Goal: Transaction & Acquisition: Purchase product/service

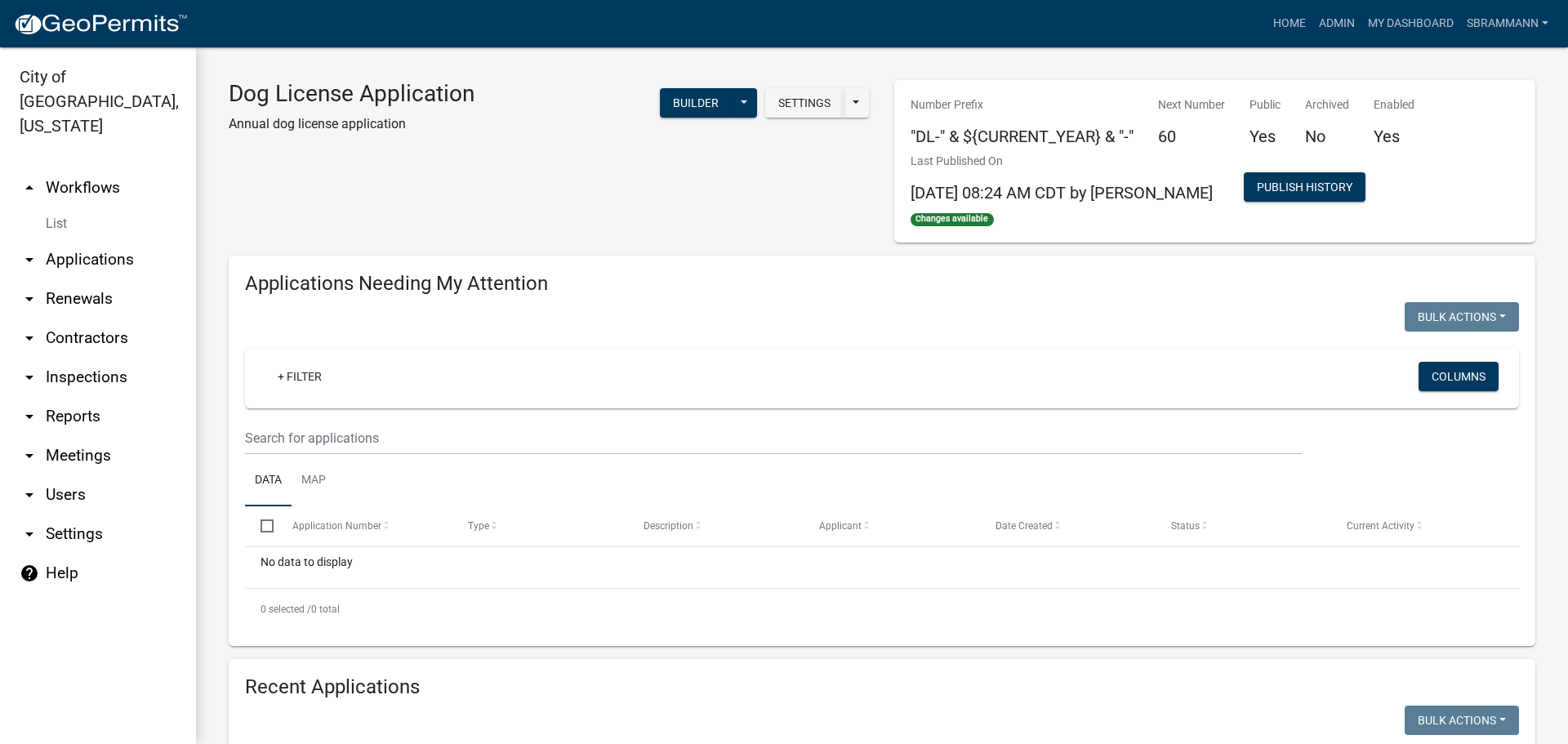
select select "3: 100"
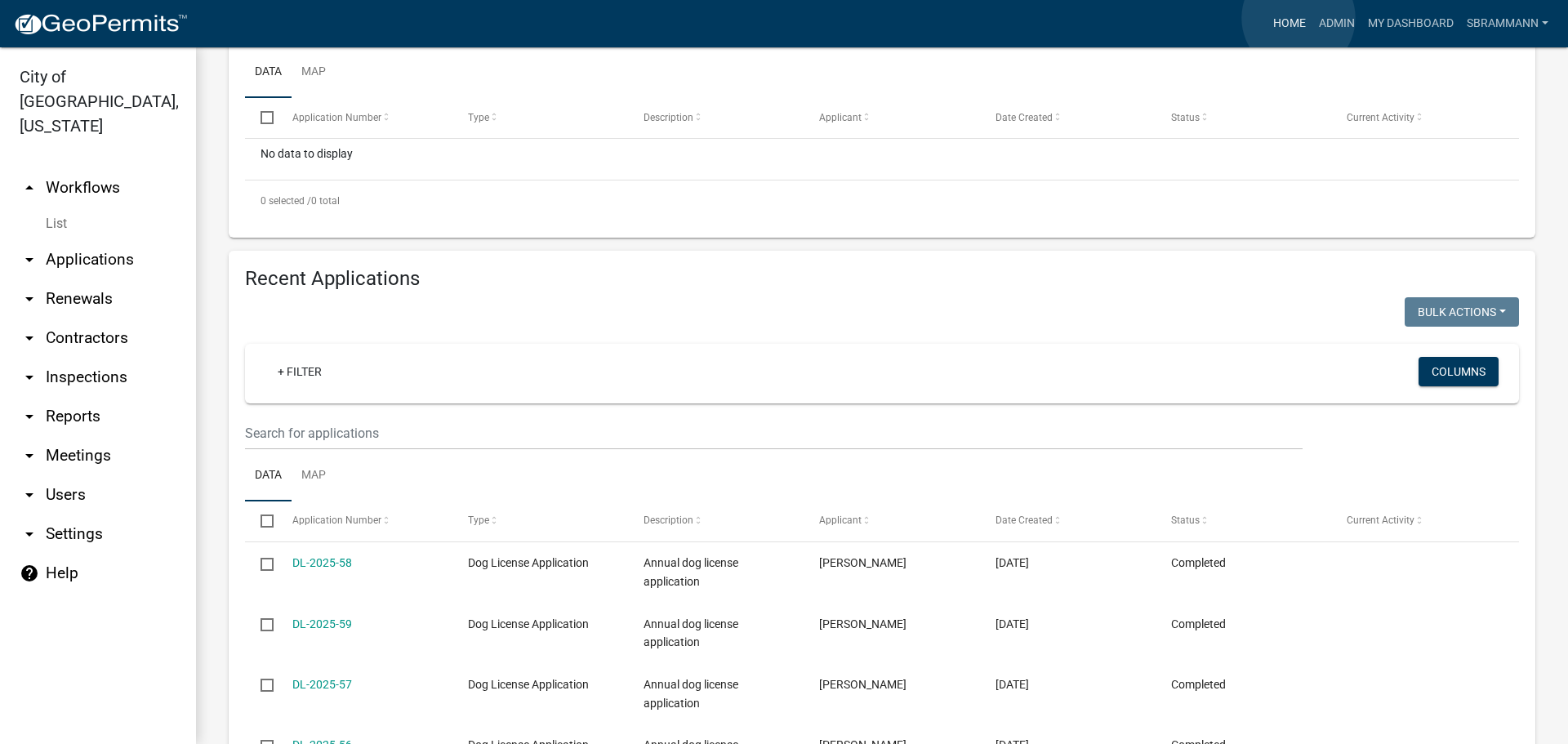
click at [1299, 18] on link "Home" at bounding box center [1290, 23] width 46 height 31
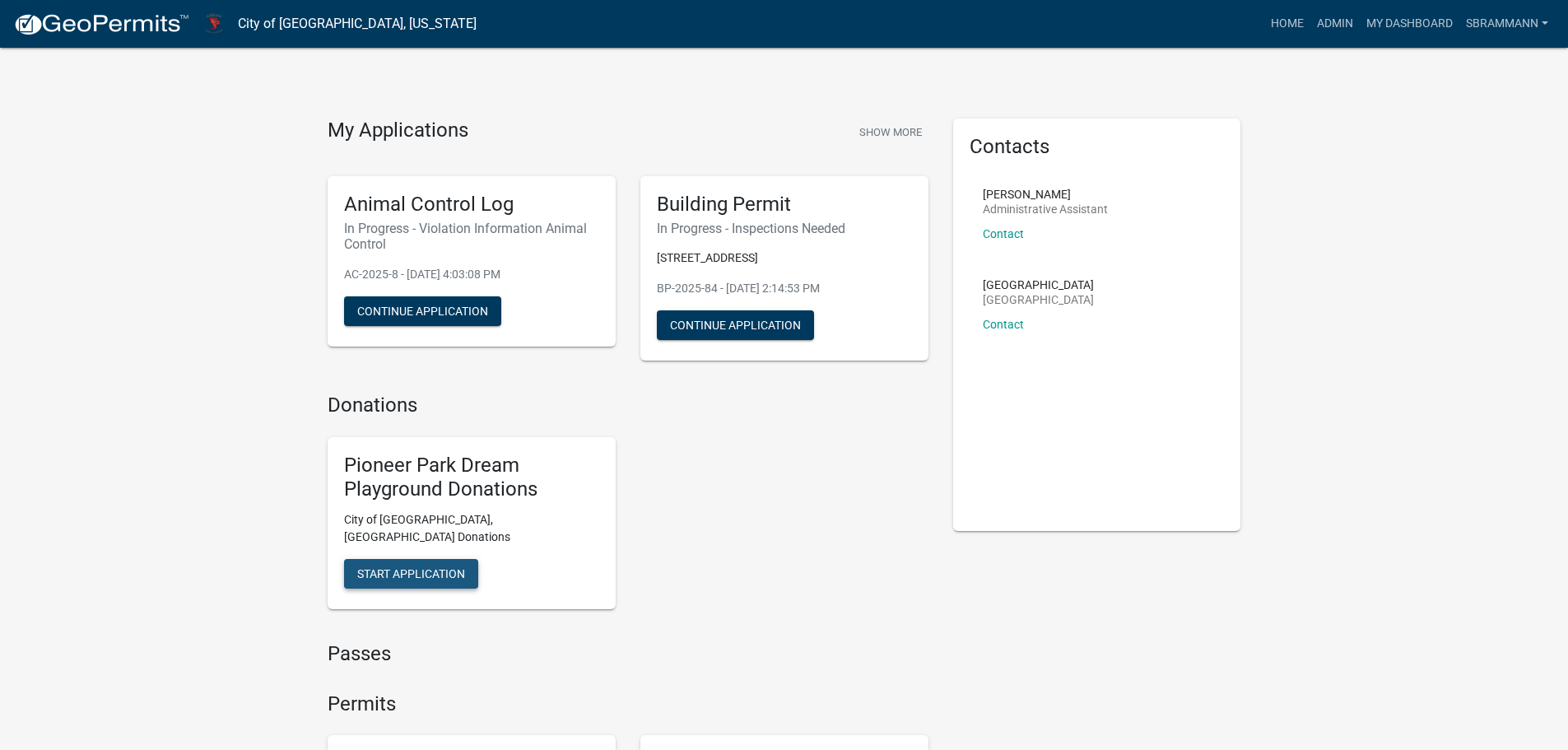
click at [396, 566] on span "Start Application" at bounding box center [410, 573] width 107 height 13
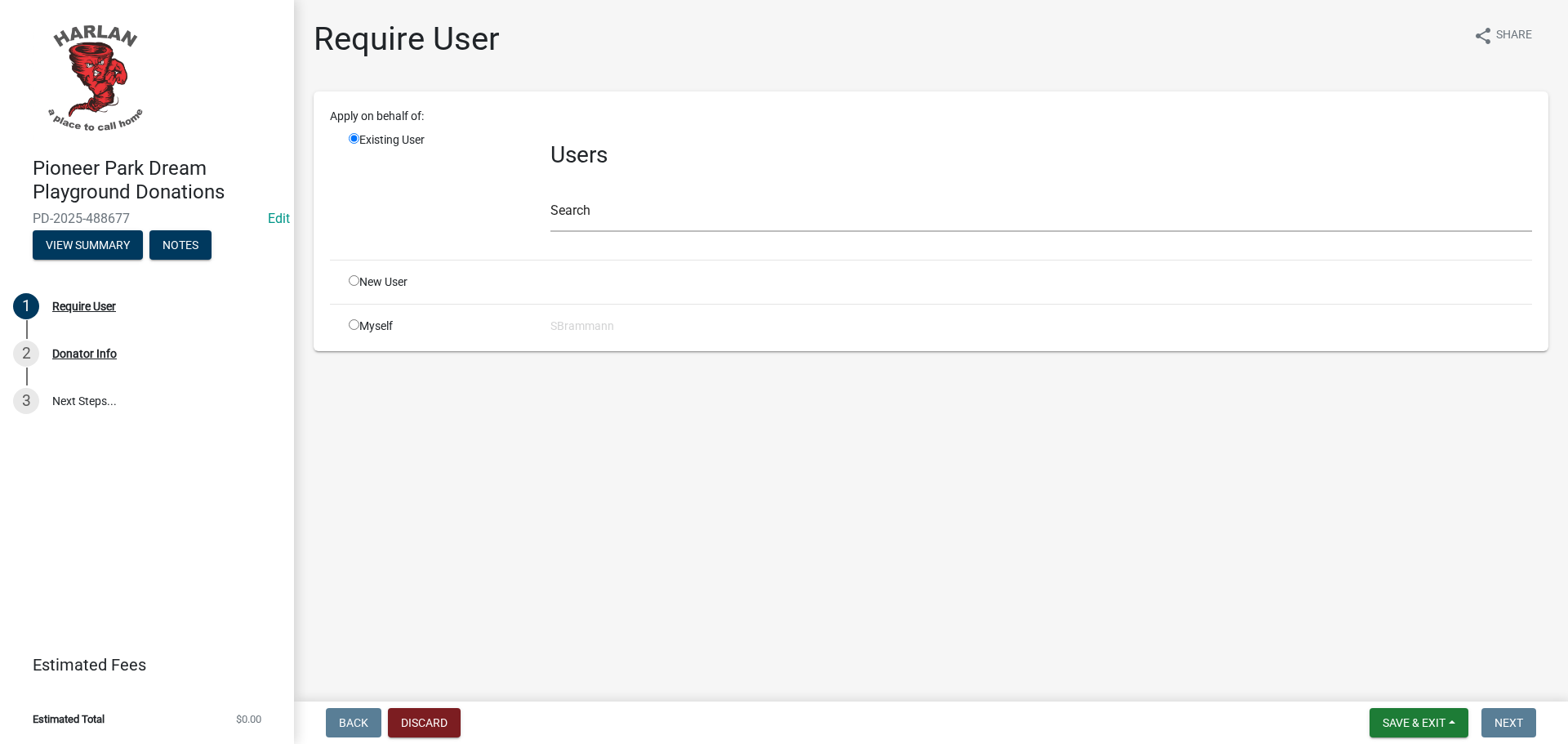
click at [354, 327] on input "radio" at bounding box center [354, 325] width 11 height 11
radio input "true"
radio input "false"
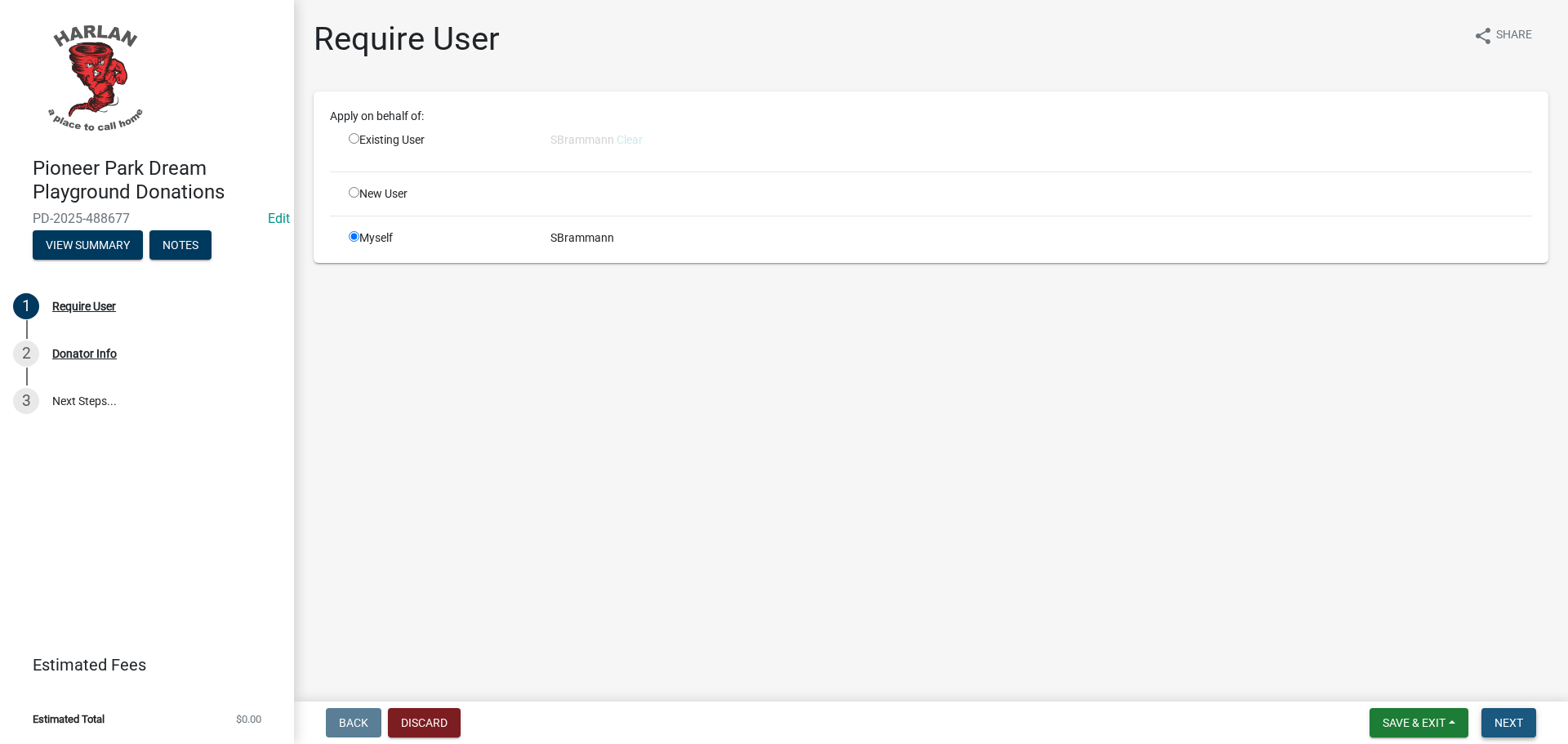
click at [1516, 723] on span "Next" at bounding box center [1509, 722] width 29 height 13
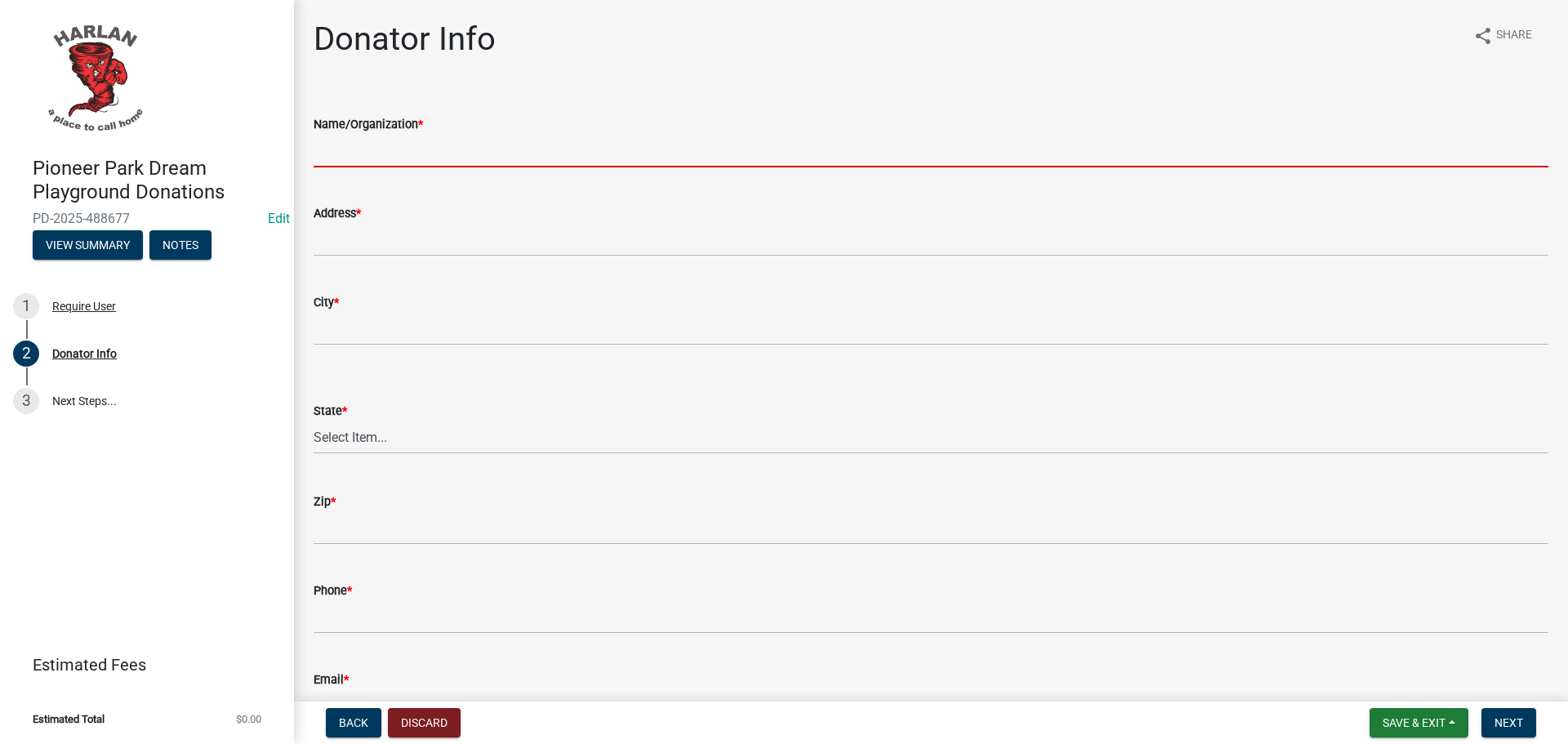
click at [446, 138] on input "Name/Organization *" at bounding box center [930, 150] width 1235 height 33
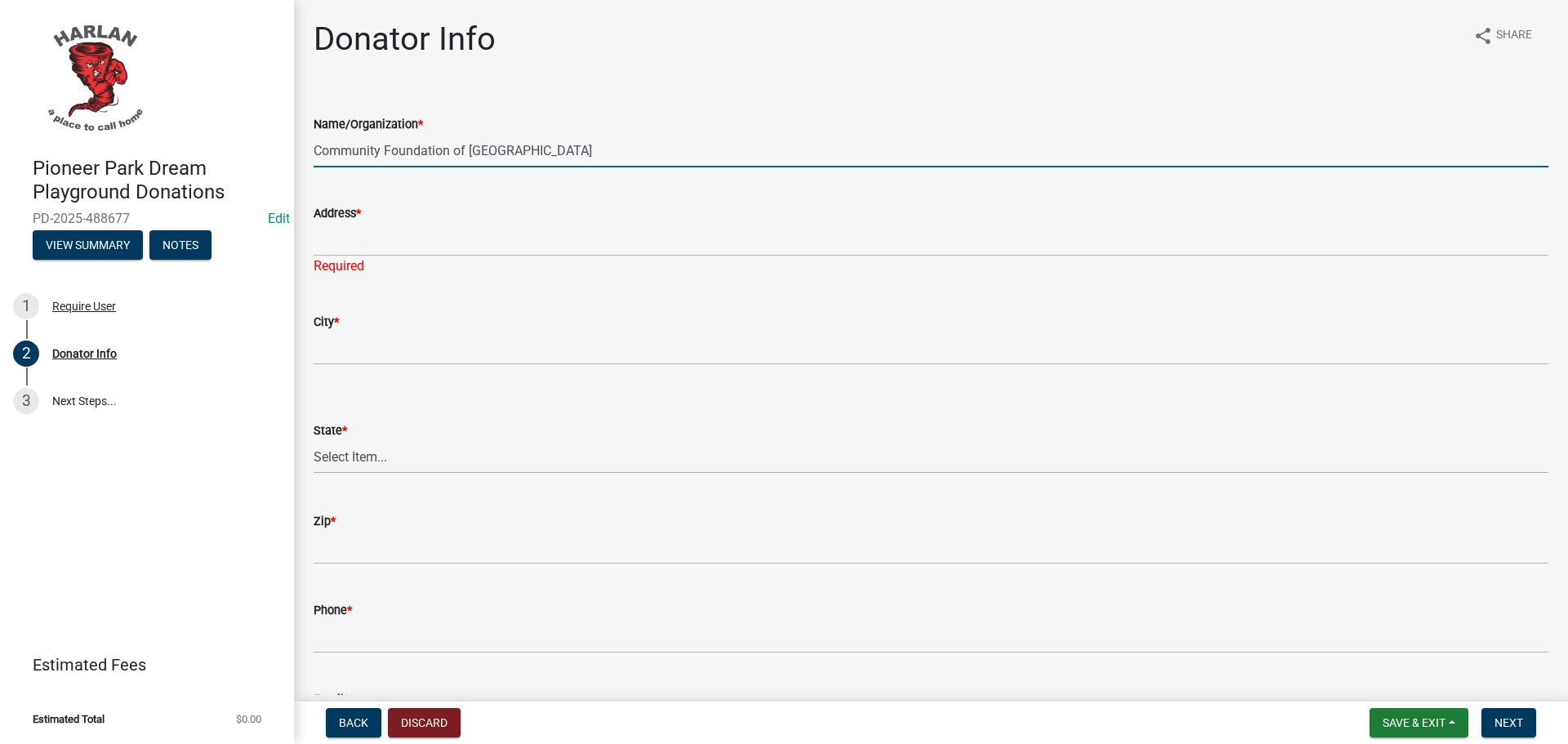
drag, startPoint x: 593, startPoint y: 153, endPoint x: 287, endPoint y: 157, distance: 306.0
click at [287, 157] on div "Pioneer Park Dream Playground Donations PD-2025-488677 Edit View Summary Notes …" at bounding box center [784, 372] width 1568 height 744
drag, startPoint x: 647, startPoint y: 146, endPoint x: 466, endPoint y: 152, distance: 181.1
click at [466, 152] on input "Monogram Food Solutions - 5K and Game Day Sponsor" at bounding box center [930, 150] width 1235 height 33
type input "Monogram Food Solutions"
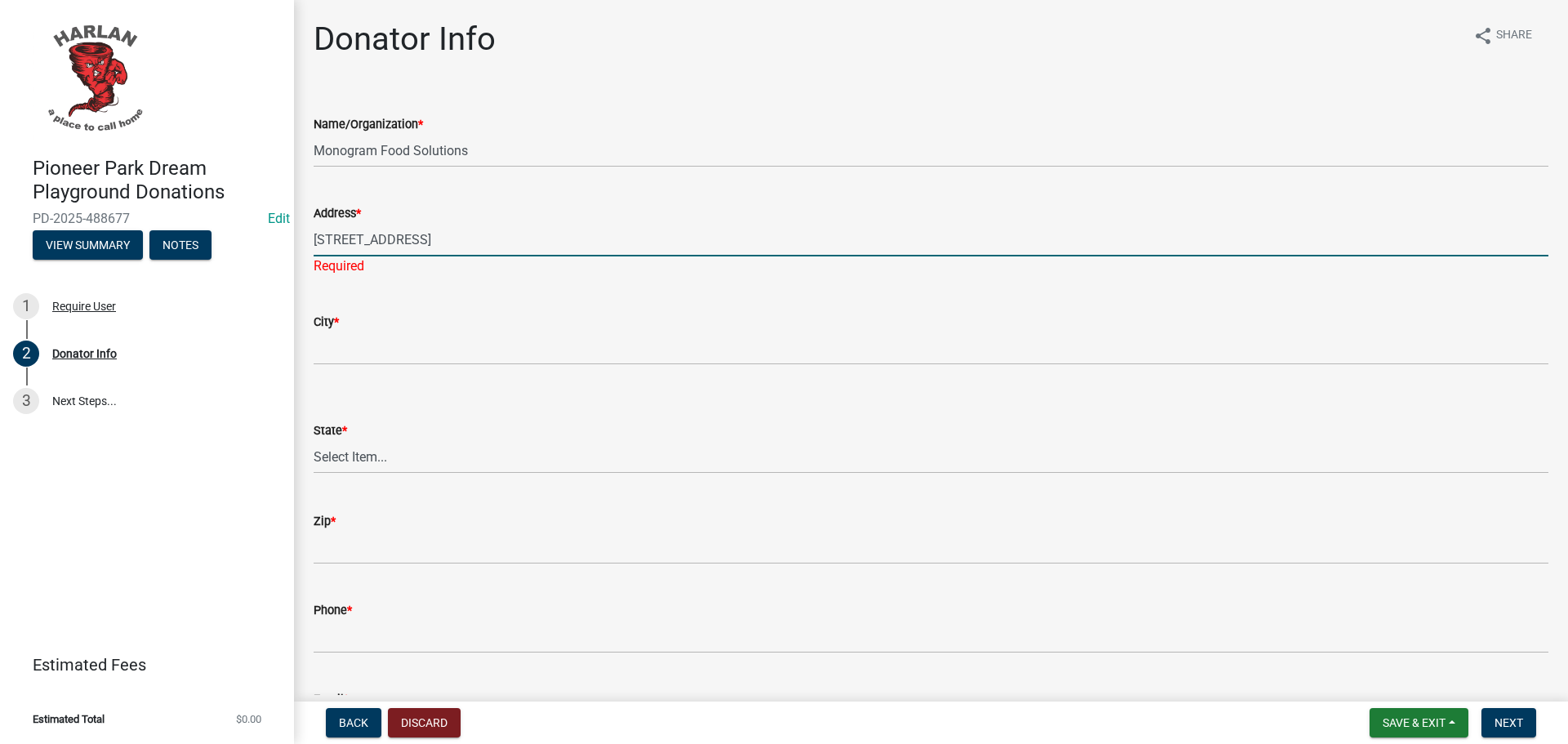
type input "[STREET_ADDRESS]"
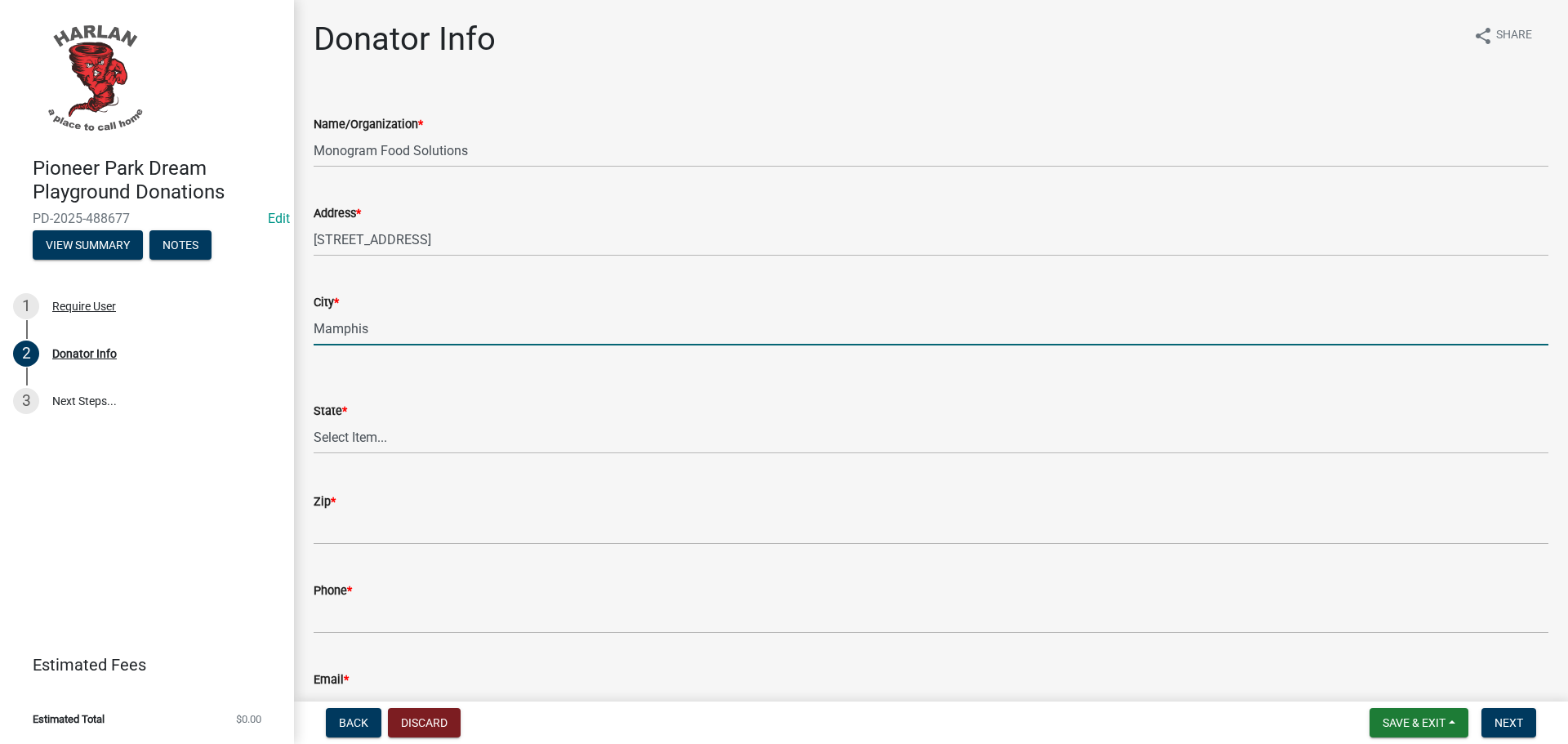
type input "Mamphis"
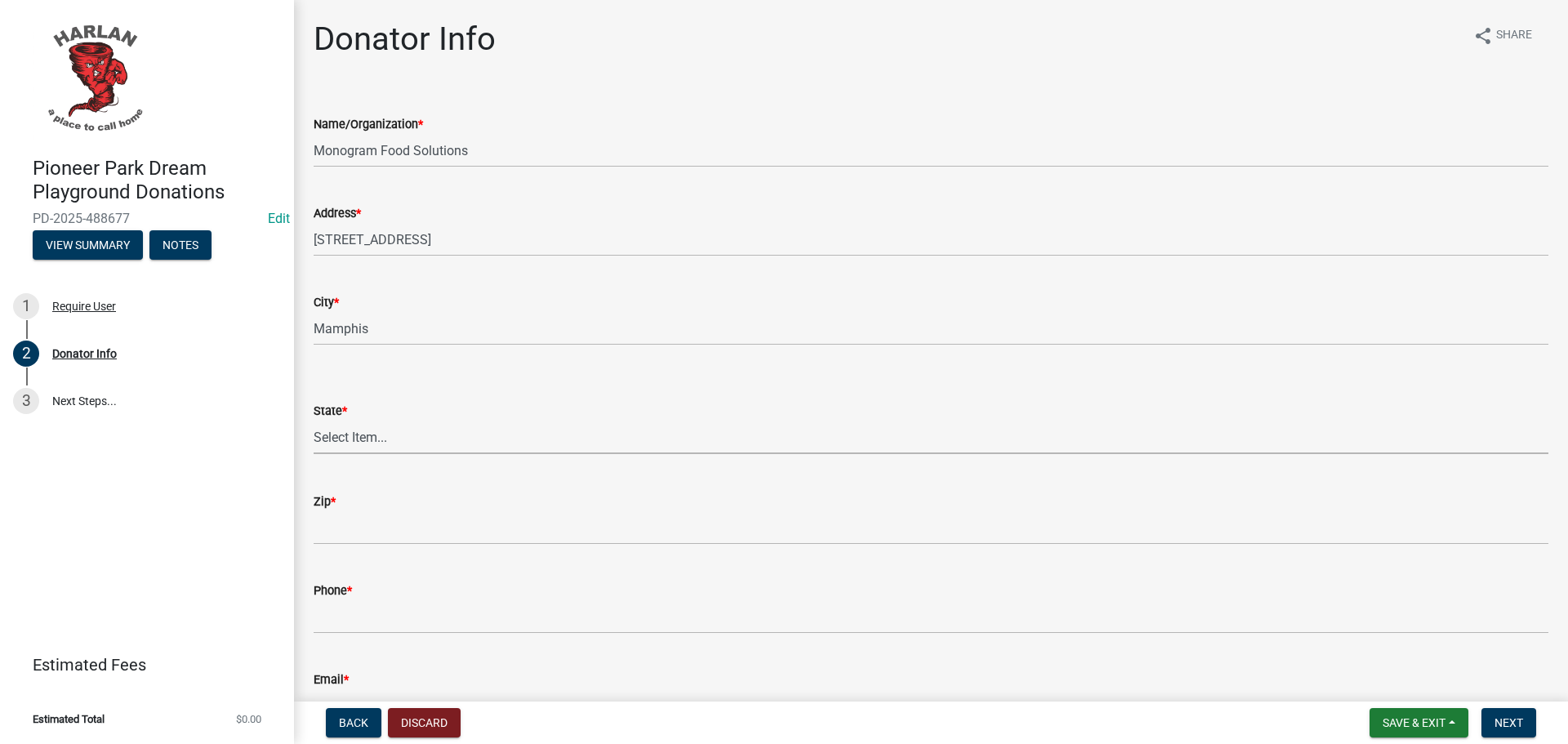
select select "TN"
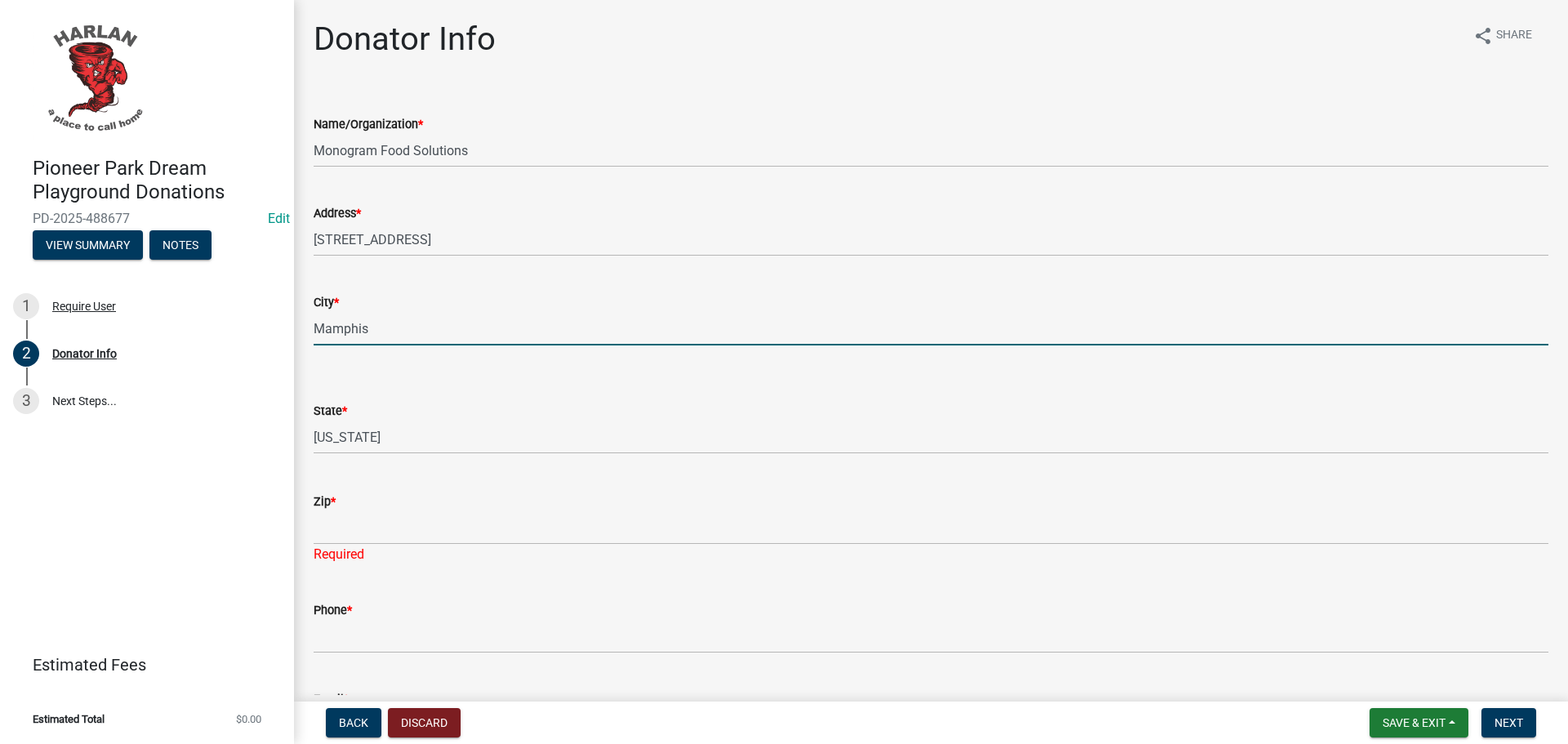
click at [331, 330] on input "Mamphis" at bounding box center [930, 328] width 1235 height 33
type input "[GEOGRAPHIC_DATA]"
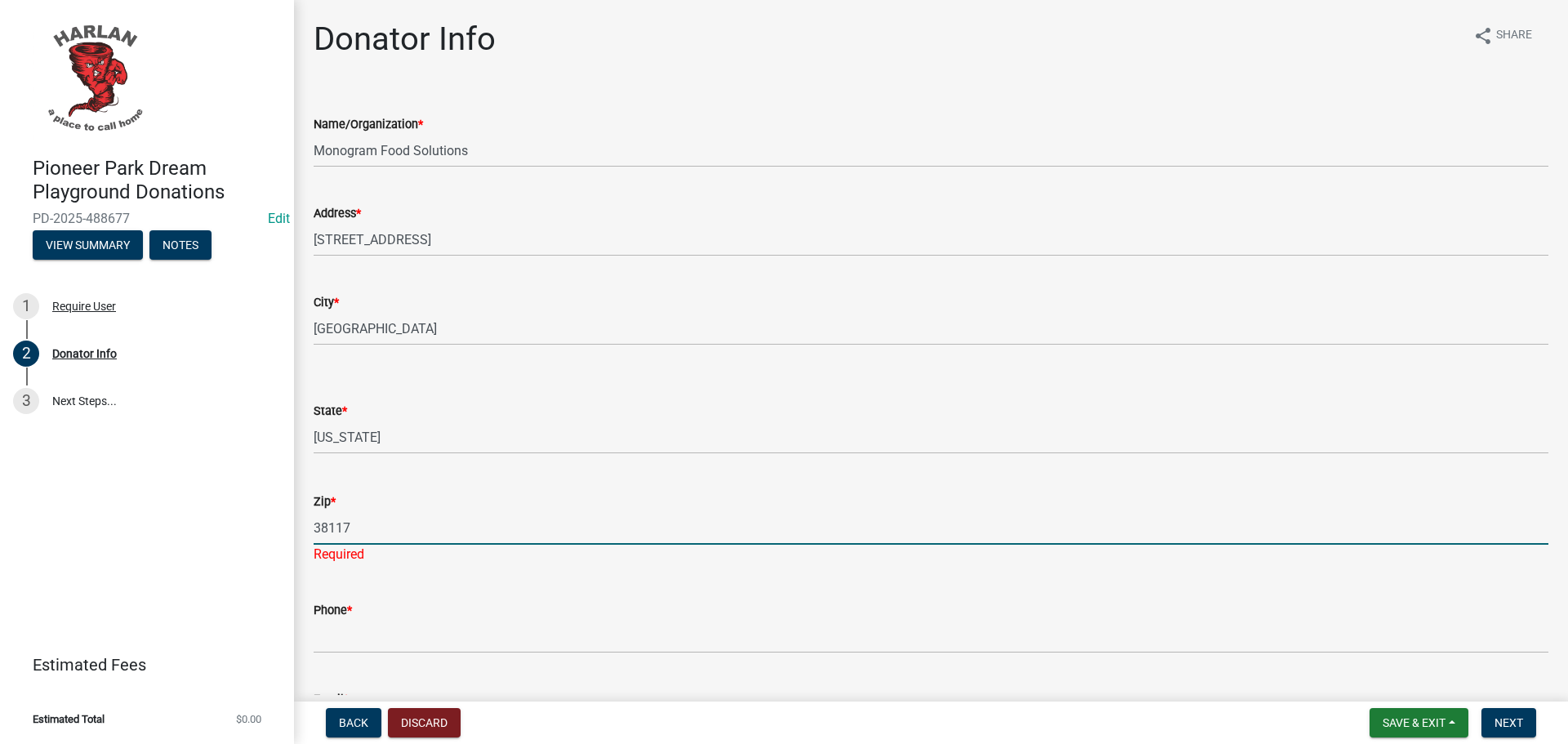
type input "38117"
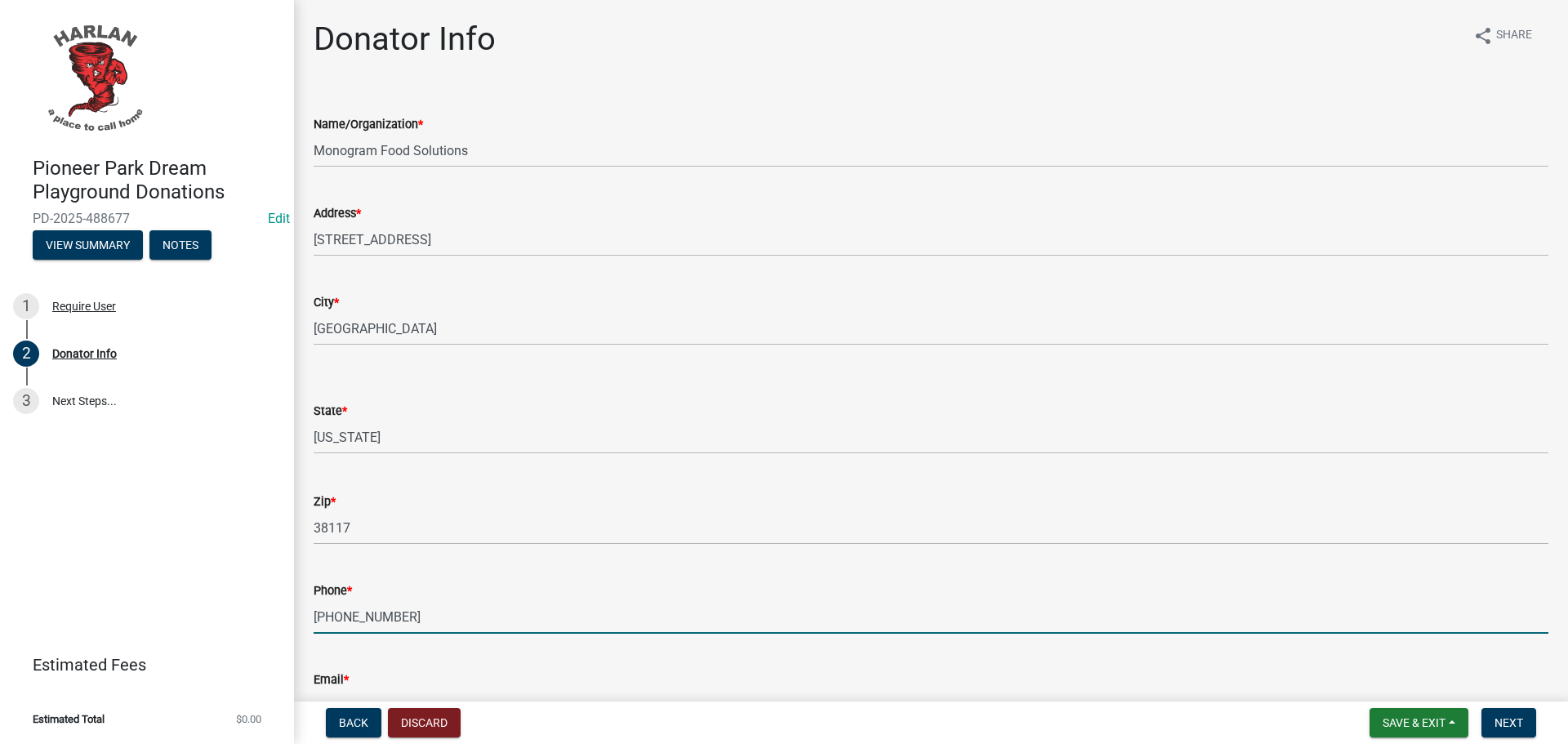
type input "[PHONE_NUMBER]"
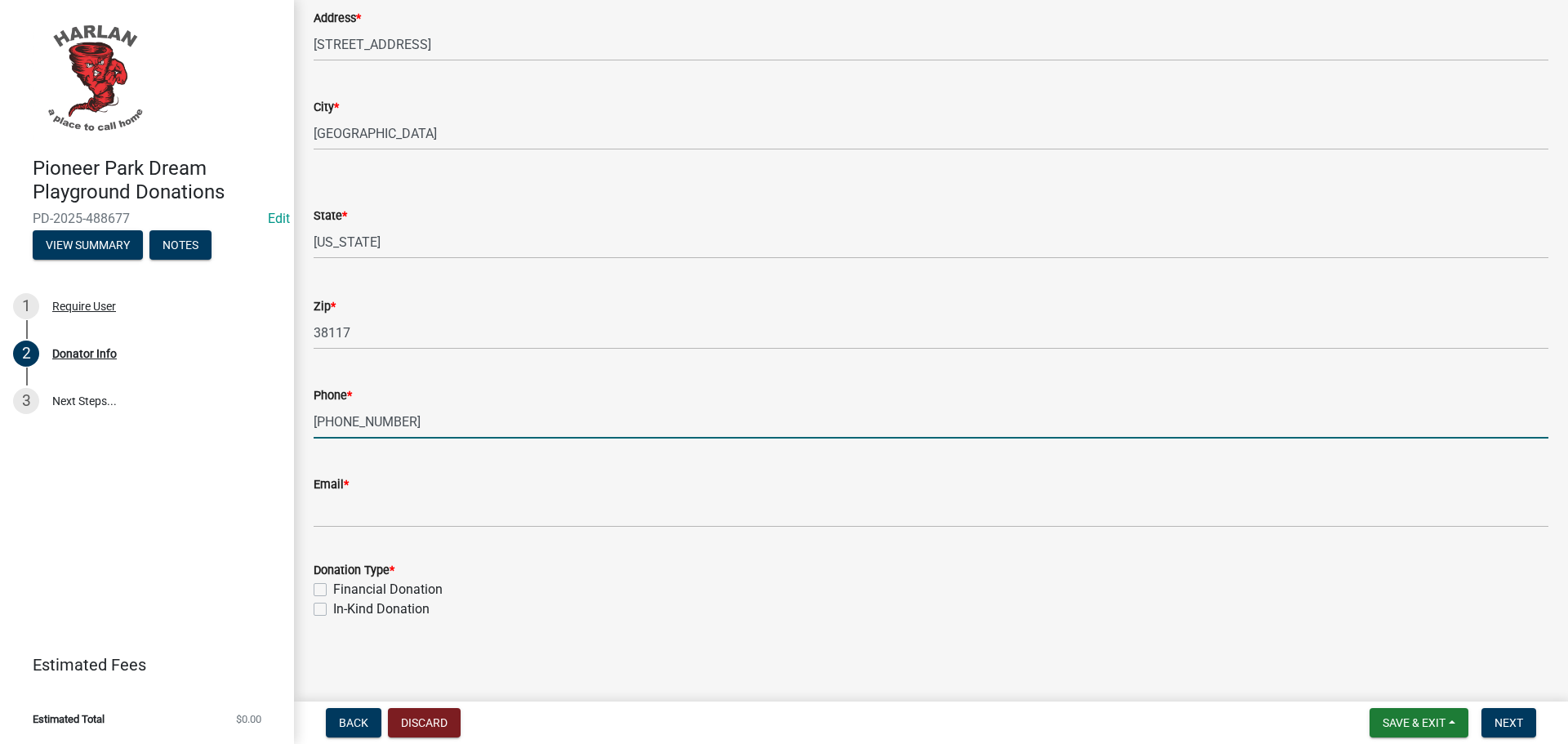
scroll to position [198, 0]
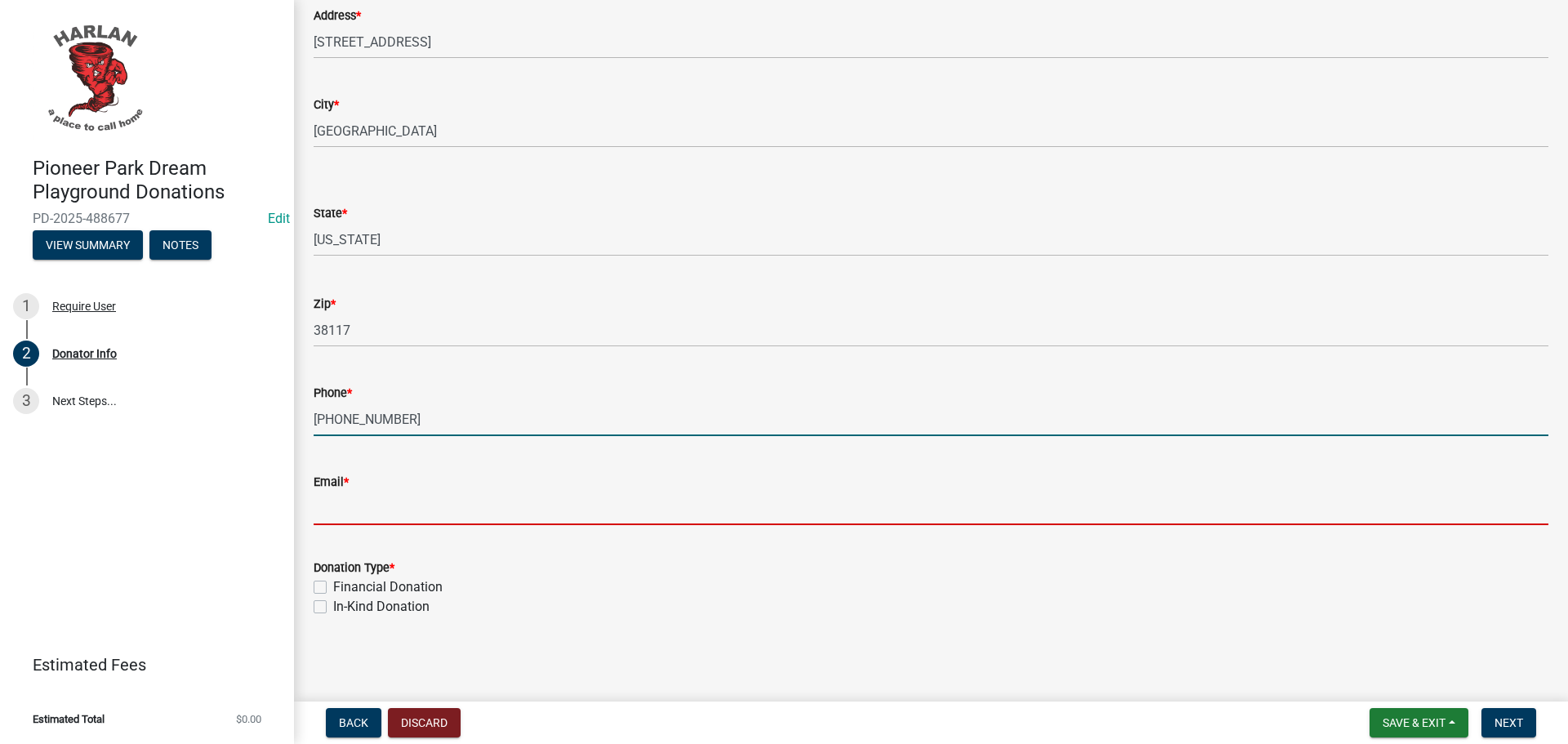
click at [366, 503] on input "Email *" at bounding box center [930, 507] width 1235 height 33
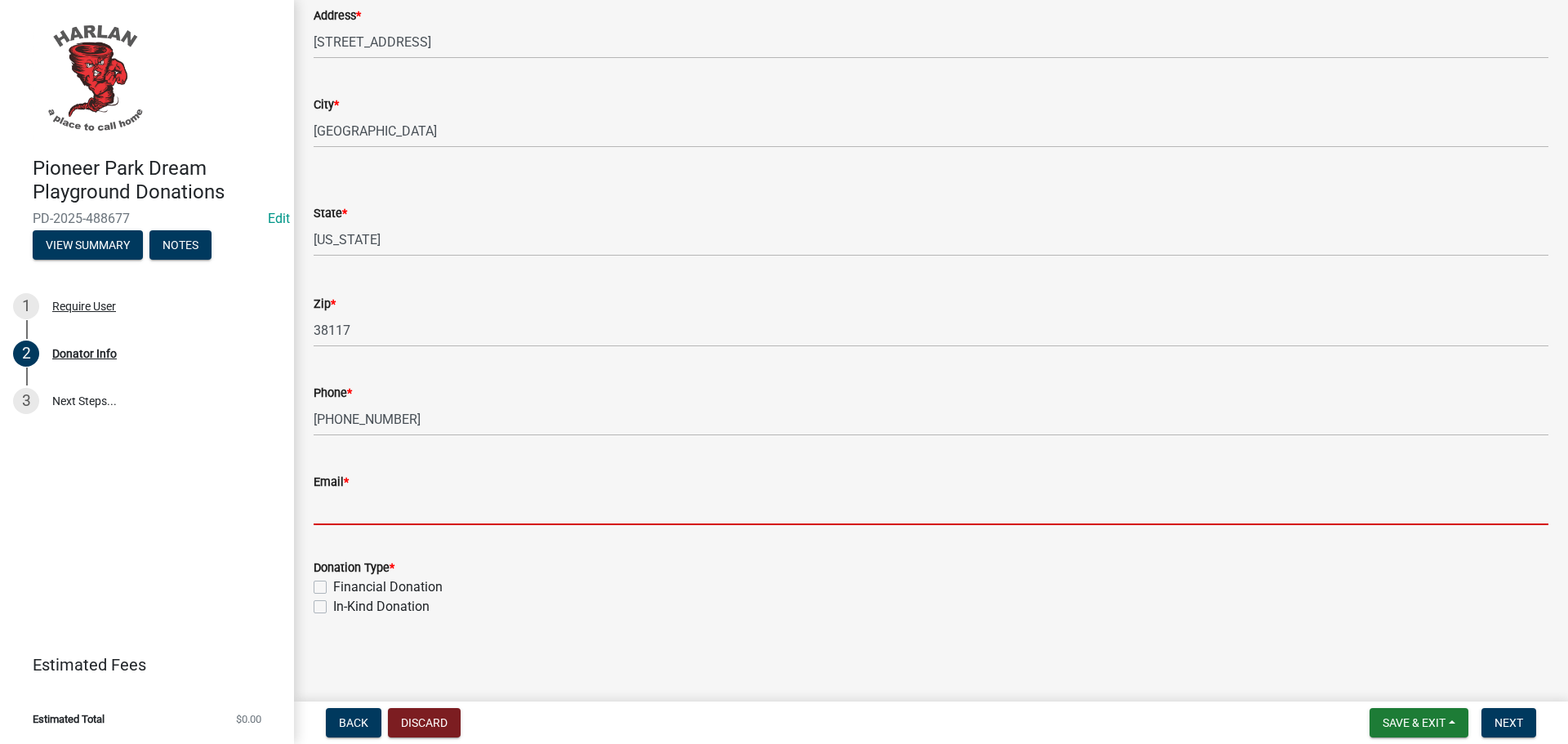
type input "k"
click at [396, 507] on input "Email *" at bounding box center [930, 507] width 1235 height 33
type input "[EMAIL_ADDRESS][DOMAIN_NAME]"
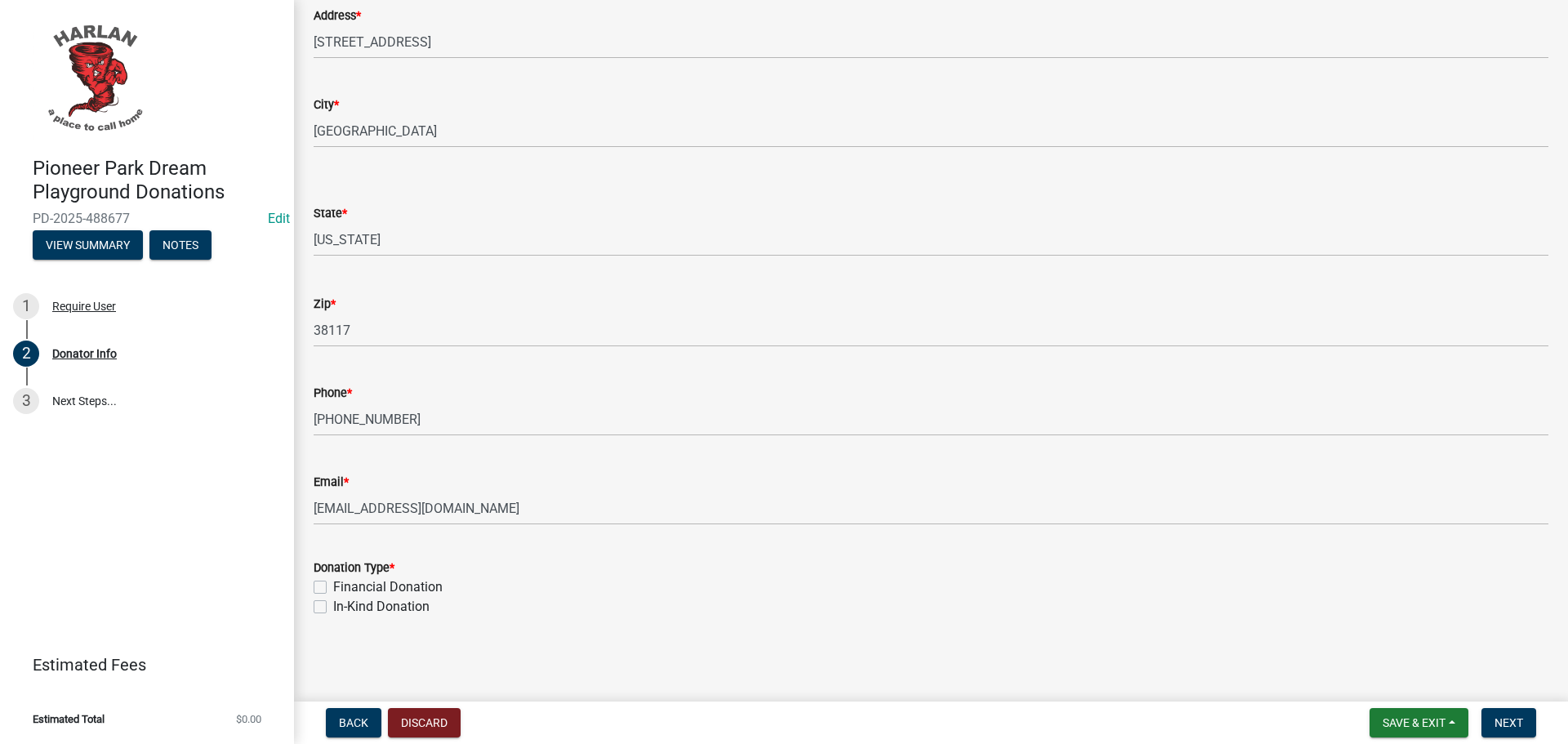
click at [333, 584] on label "Financial Donation" at bounding box center [387, 587] width 109 height 20
click at [333, 584] on input "Financial Donation" at bounding box center [339, 582] width 11 height 11
checkbox input "true"
checkbox input "false"
click at [1512, 722] on span "Next" at bounding box center [1509, 722] width 29 height 13
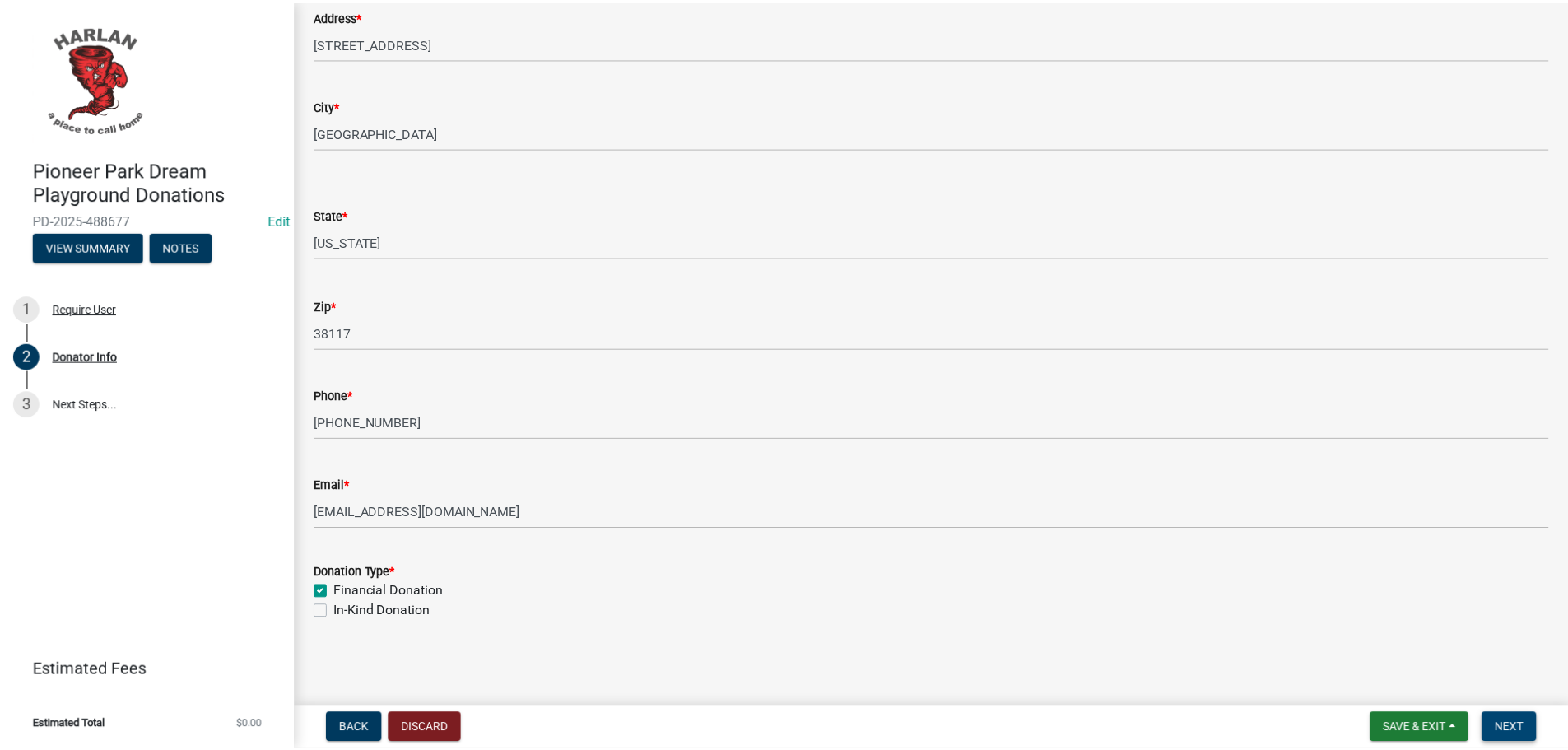
scroll to position [0, 0]
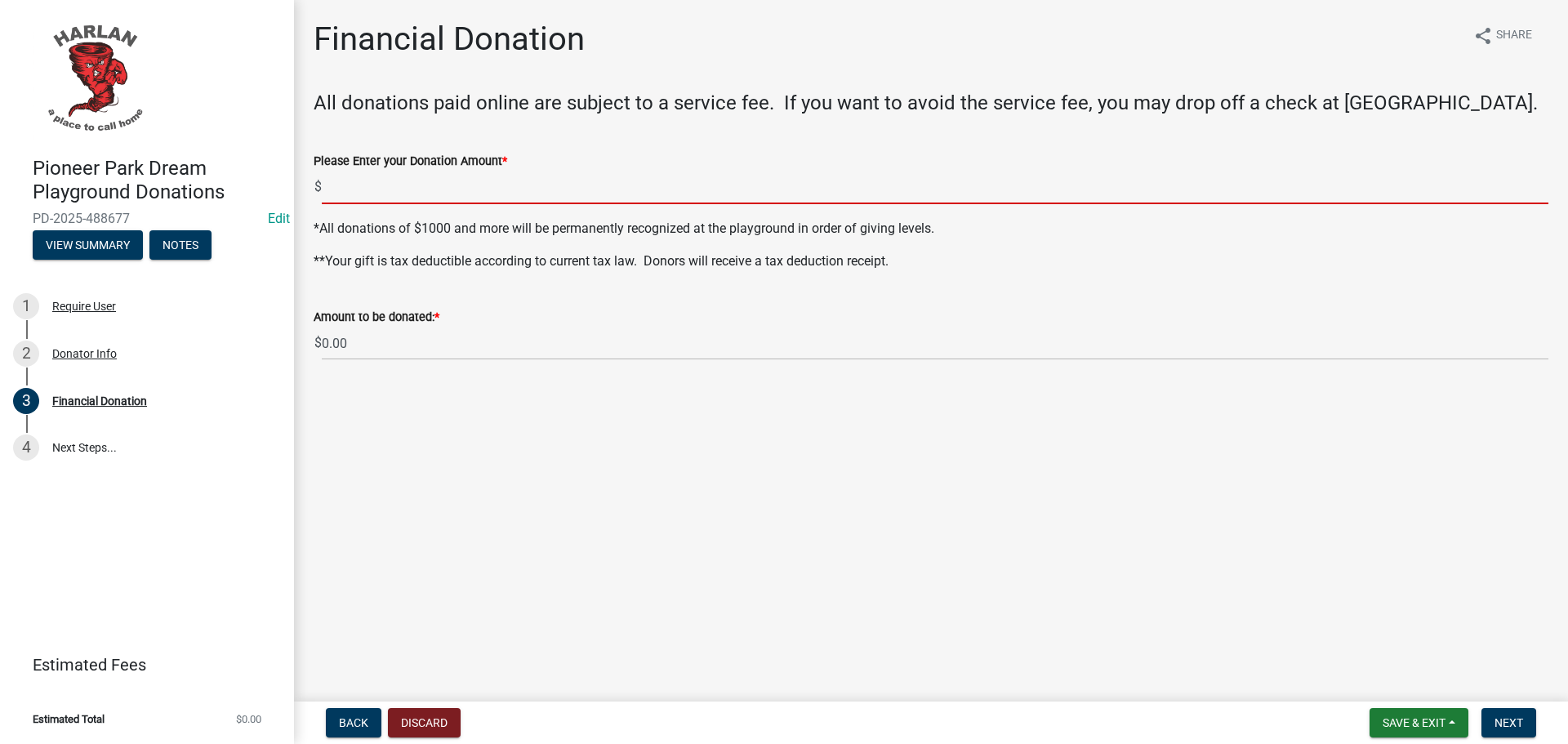
click at [331, 188] on input "text" at bounding box center [935, 187] width 1227 height 33
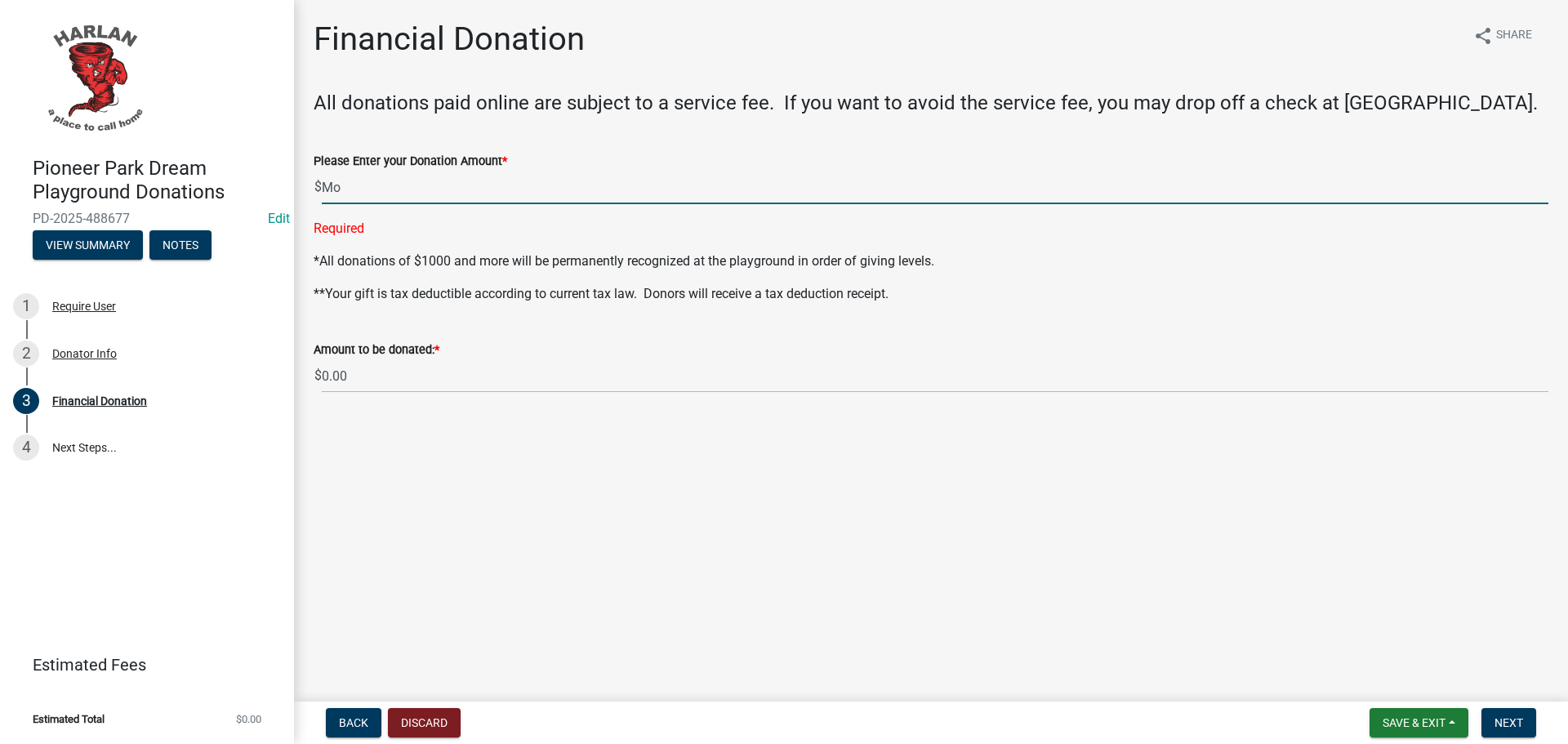
type input "M"
type input "10000"
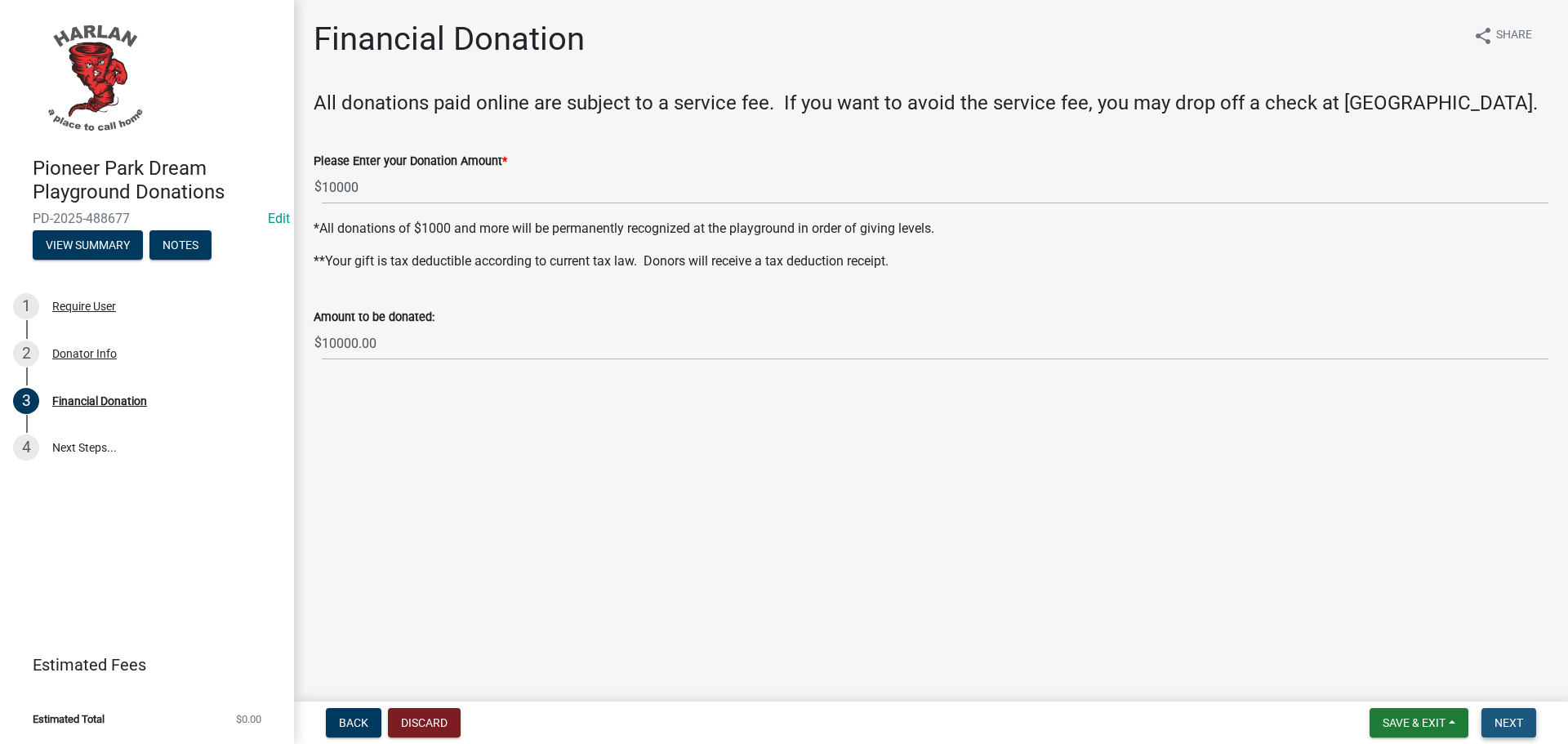
click at [1504, 724] on span "Next" at bounding box center [1509, 722] width 29 height 13
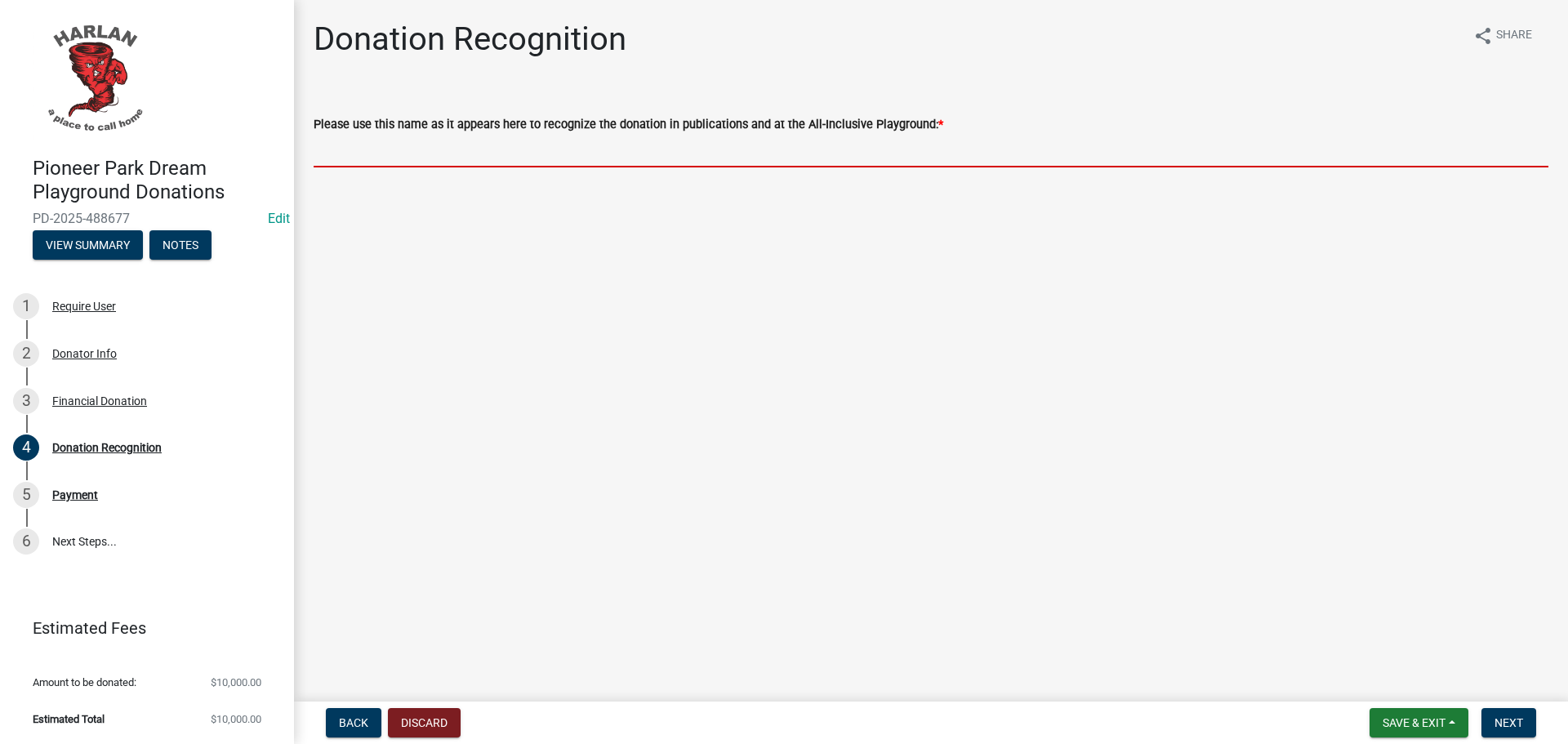
click at [386, 154] on input "Please use this name as it appears here to recognize the donation in publicatio…" at bounding box center [930, 150] width 1235 height 33
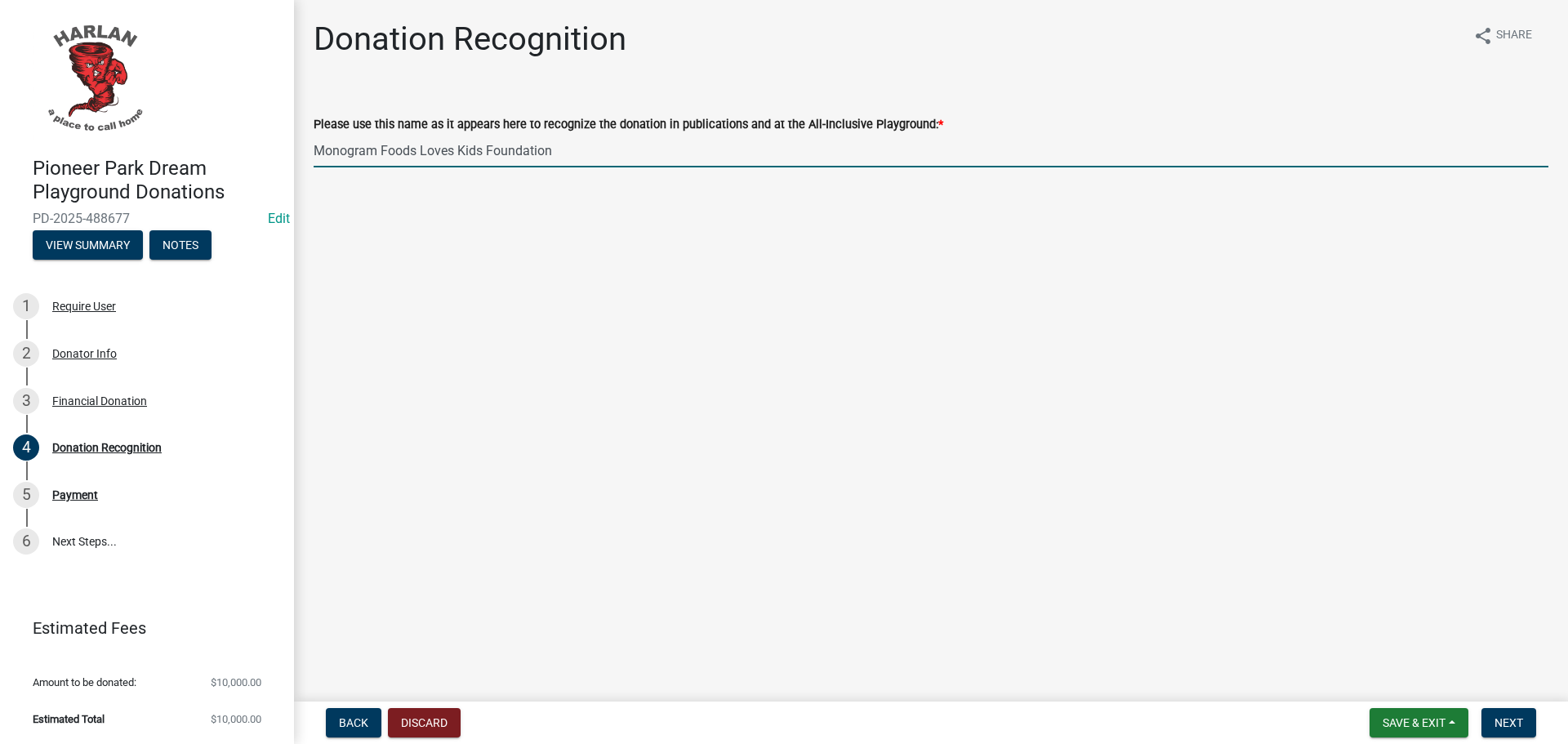
type input "Monogram Foods Loves Kids Foundation"
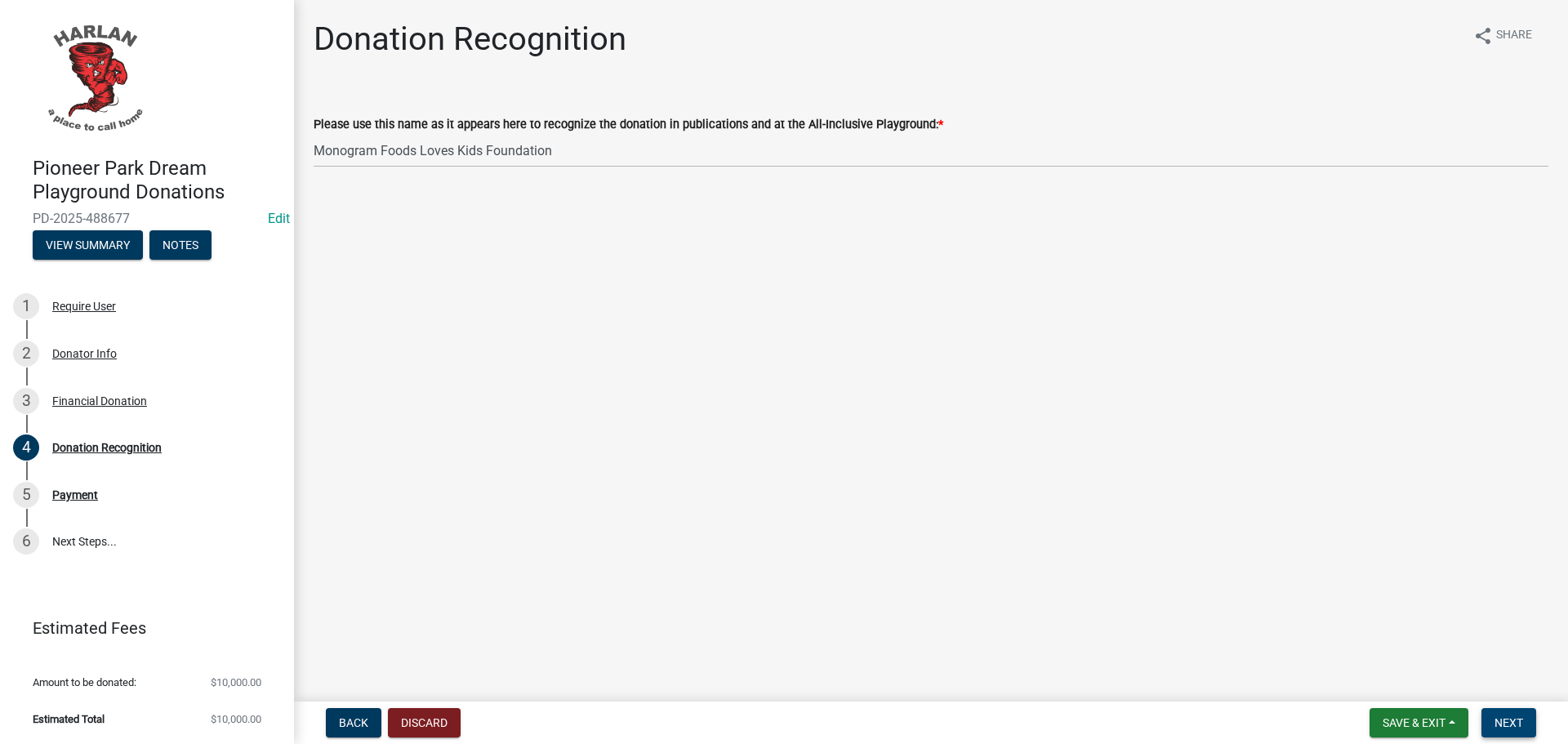
click at [1505, 723] on span "Next" at bounding box center [1509, 722] width 29 height 13
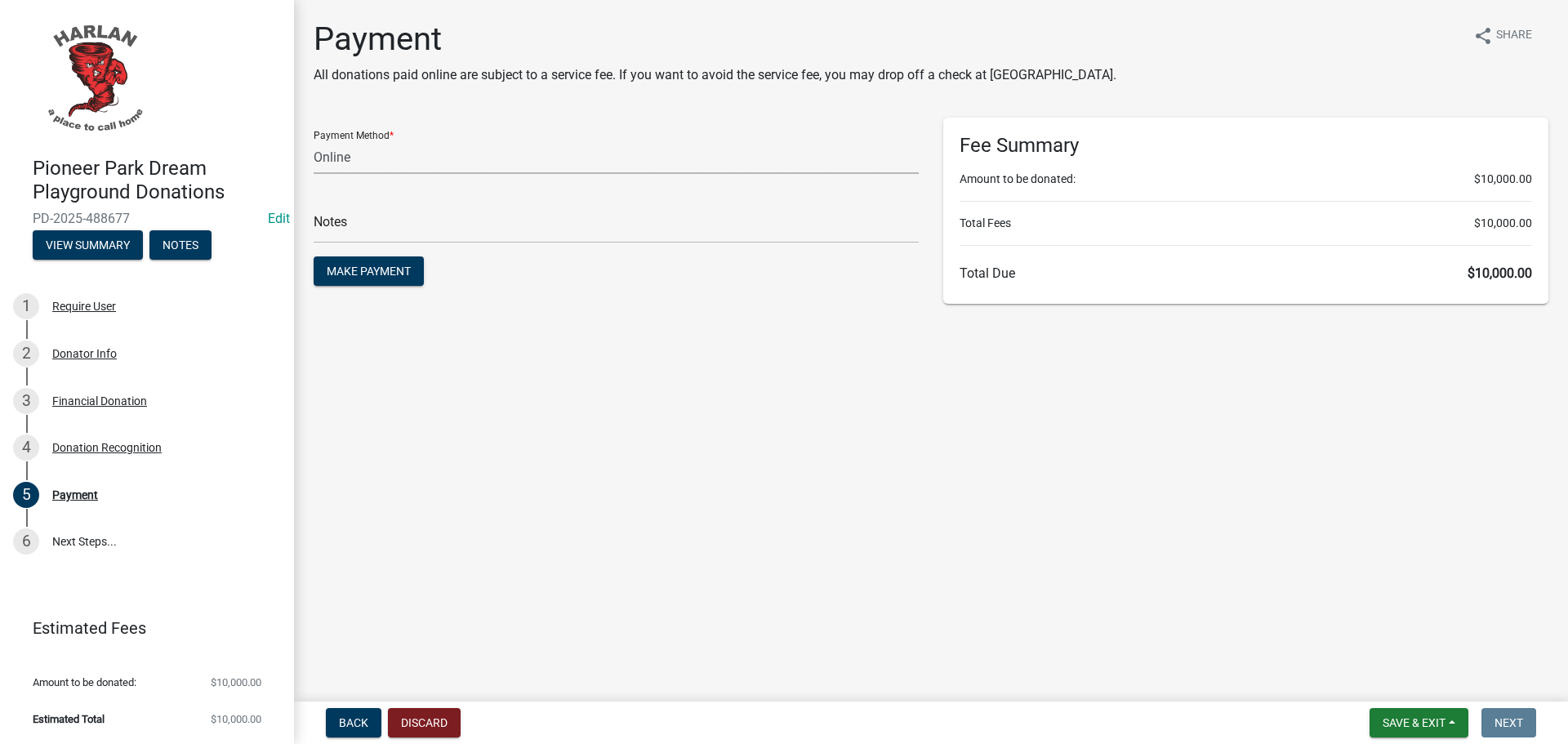
click at [341, 156] on select "Credit Card POS Check Cash Online" at bounding box center [616, 157] width 605 height 33
select select "1: 0"
click at [313, 141] on select "Credit Card POS Check Cash Online" at bounding box center [616, 157] width 605 height 33
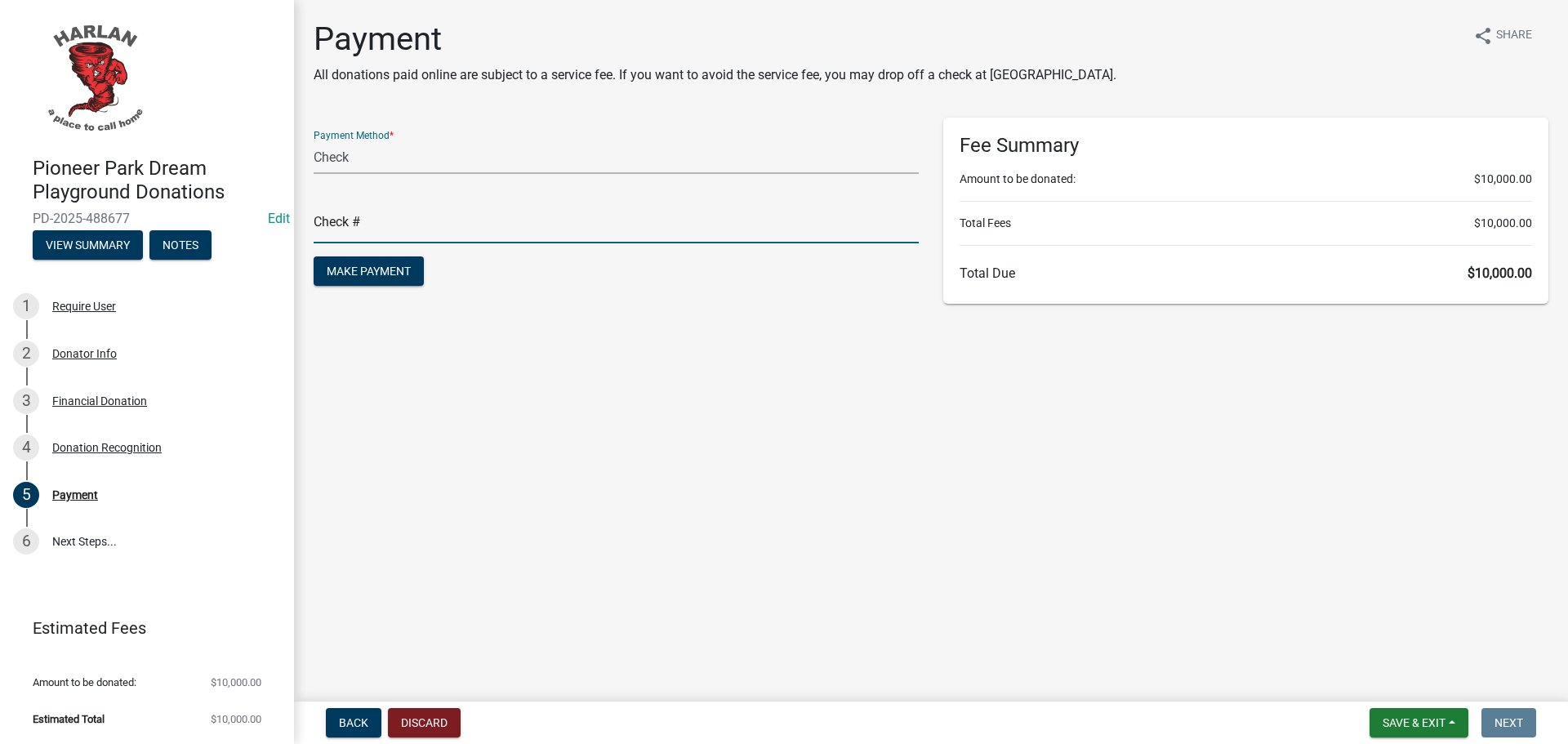
click at [341, 229] on input "text" at bounding box center [616, 226] width 605 height 33
type input "16788"
click at [350, 269] on span "Make Payment" at bounding box center [369, 271] width 84 height 13
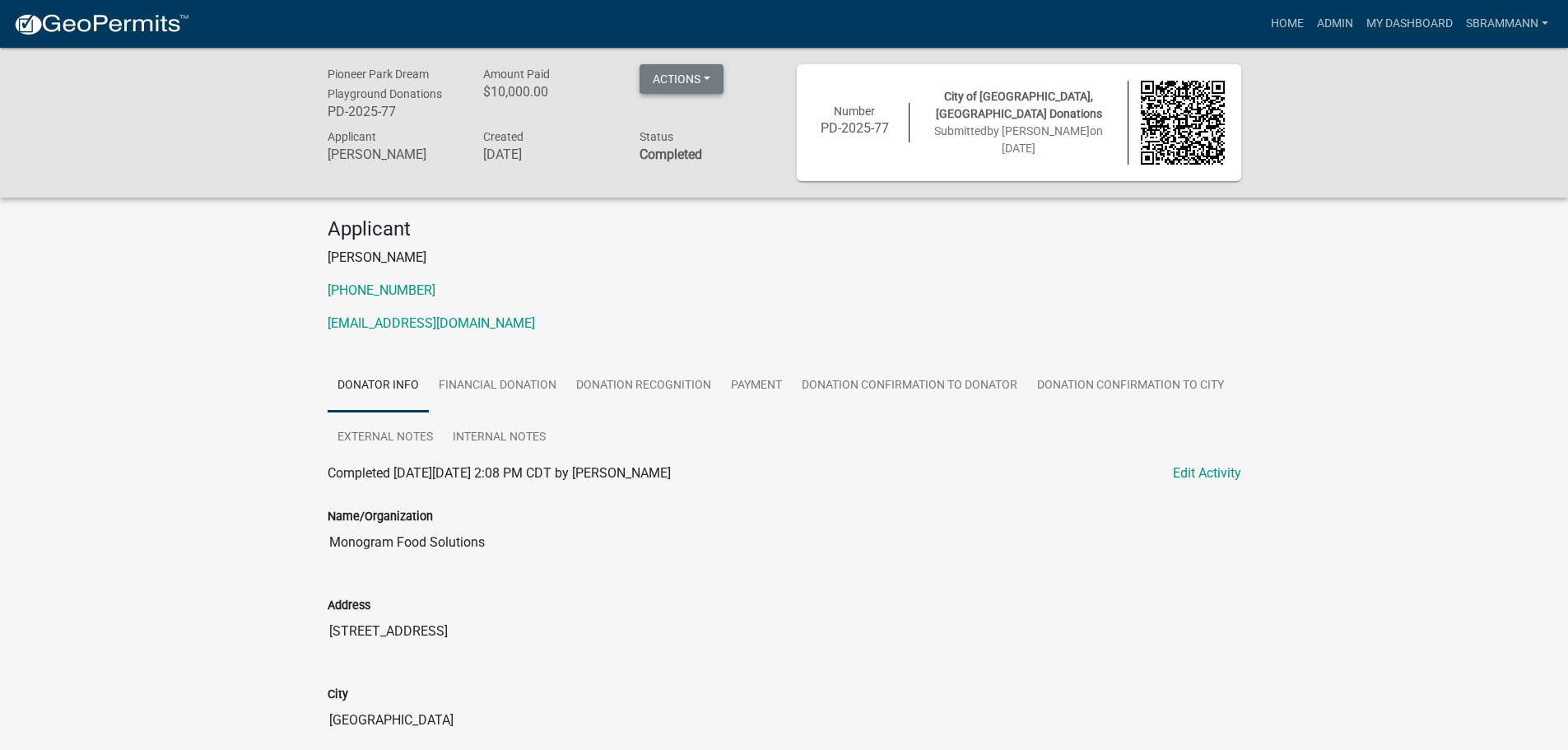
click at [670, 77] on button "Actions" at bounding box center [682, 79] width 84 height 30
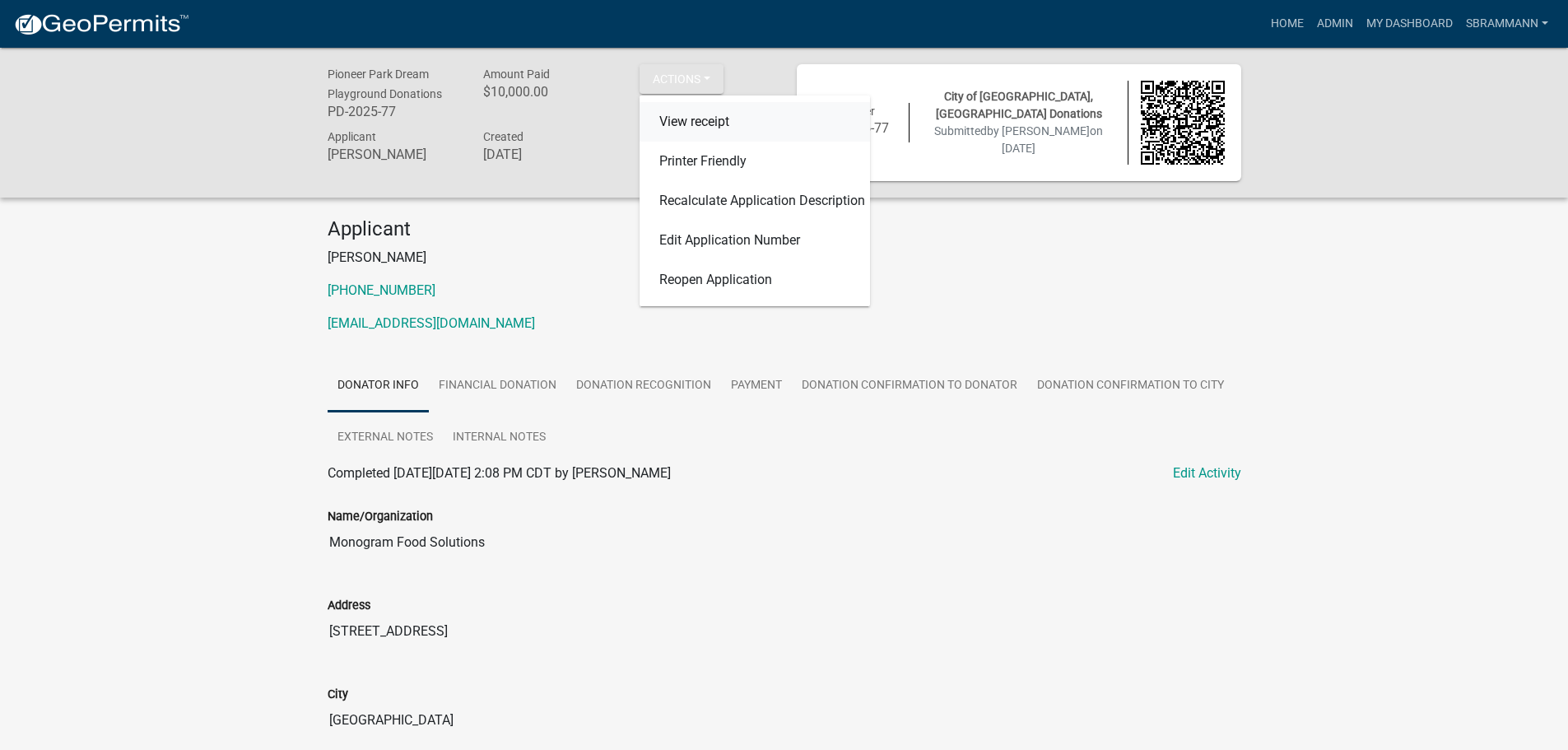
click at [668, 125] on link "View receipt" at bounding box center [754, 121] width 230 height 39
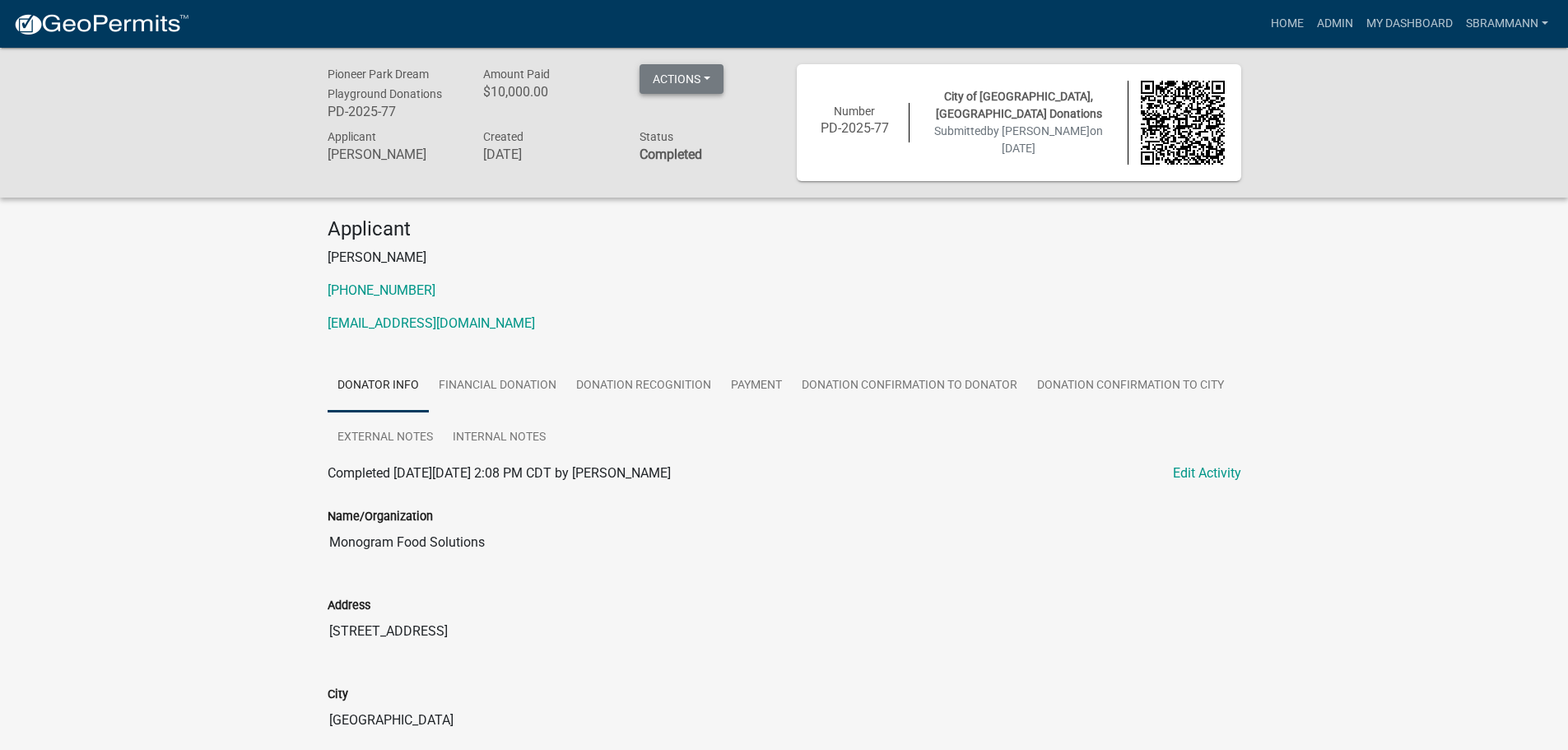
click at [683, 79] on button "Actions" at bounding box center [682, 79] width 84 height 30
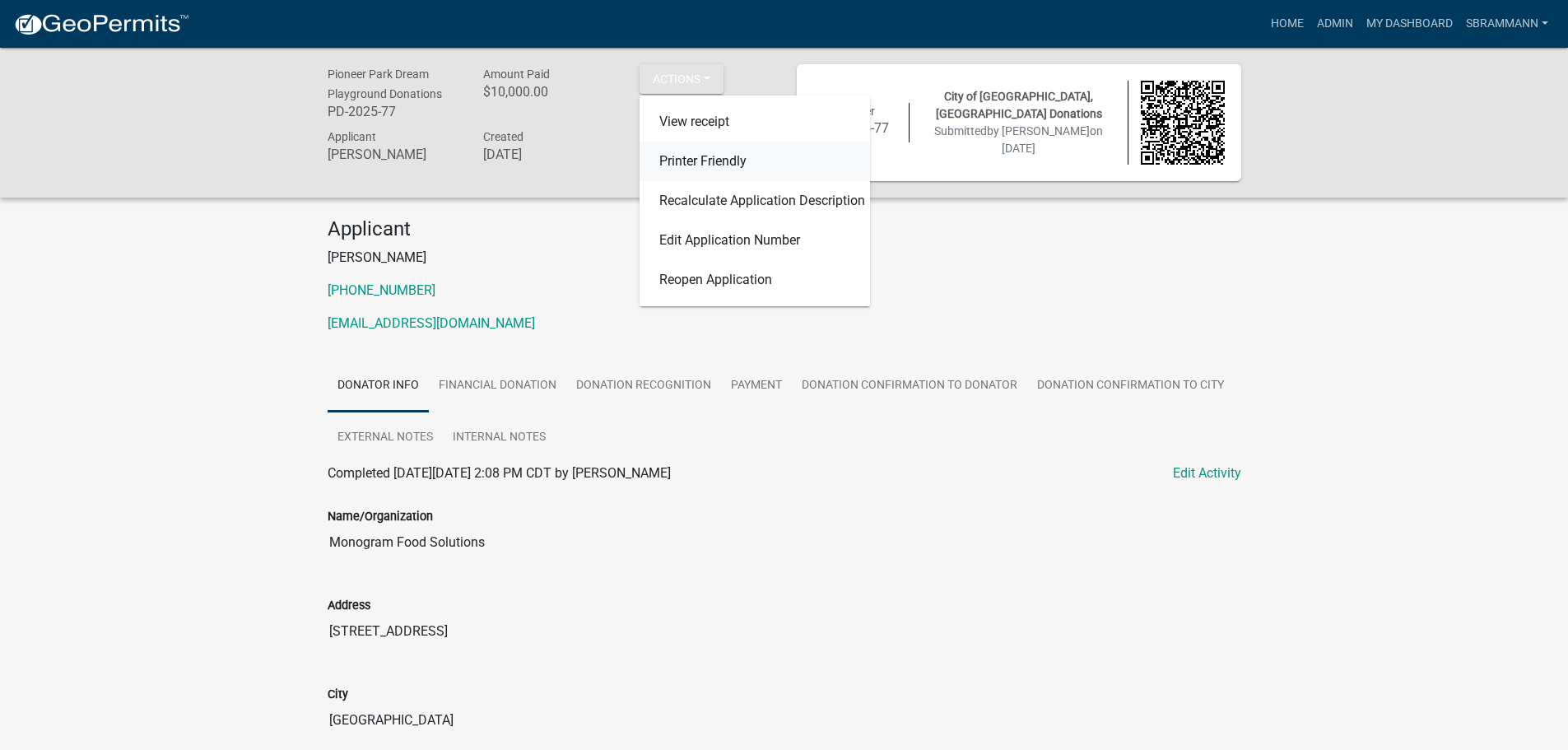
click at [679, 159] on link "Printer Friendly" at bounding box center [754, 161] width 230 height 39
